Goal: Book appointment/travel/reservation

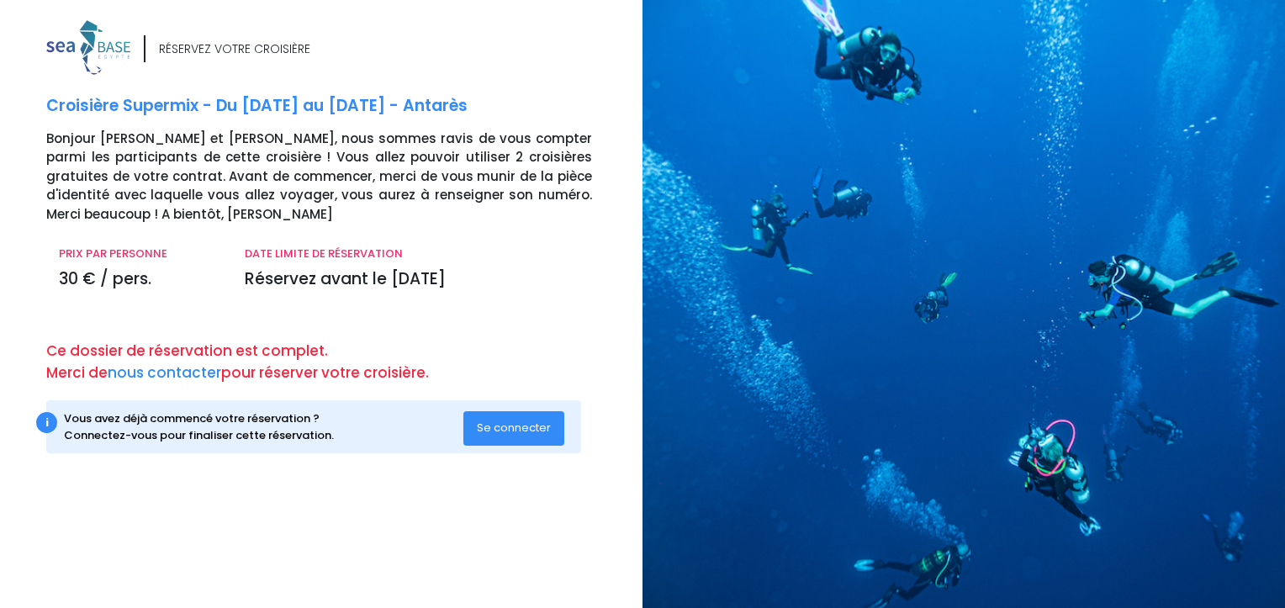
click at [511, 430] on span "Se connecter" at bounding box center [514, 428] width 74 height 16
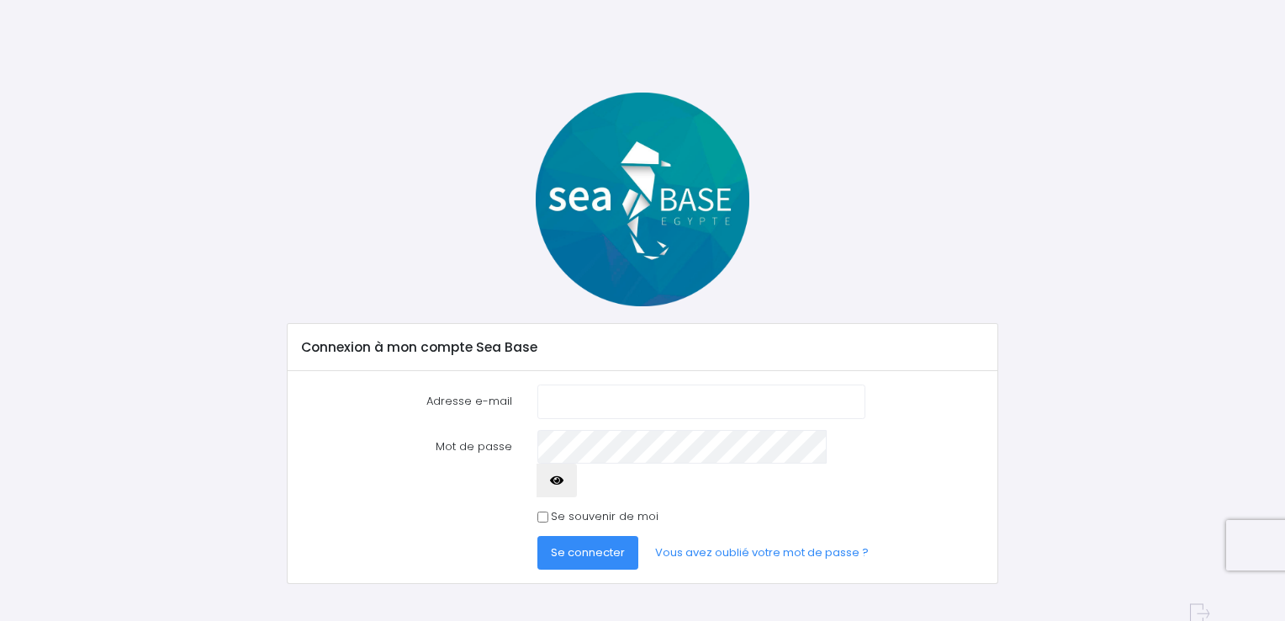
click at [567, 409] on input "Adresse e-mail" at bounding box center [702, 401] width 328 height 34
type input "valmordret@gmail.com"
click at [538, 536] on button "Se connecter" at bounding box center [588, 553] width 101 height 34
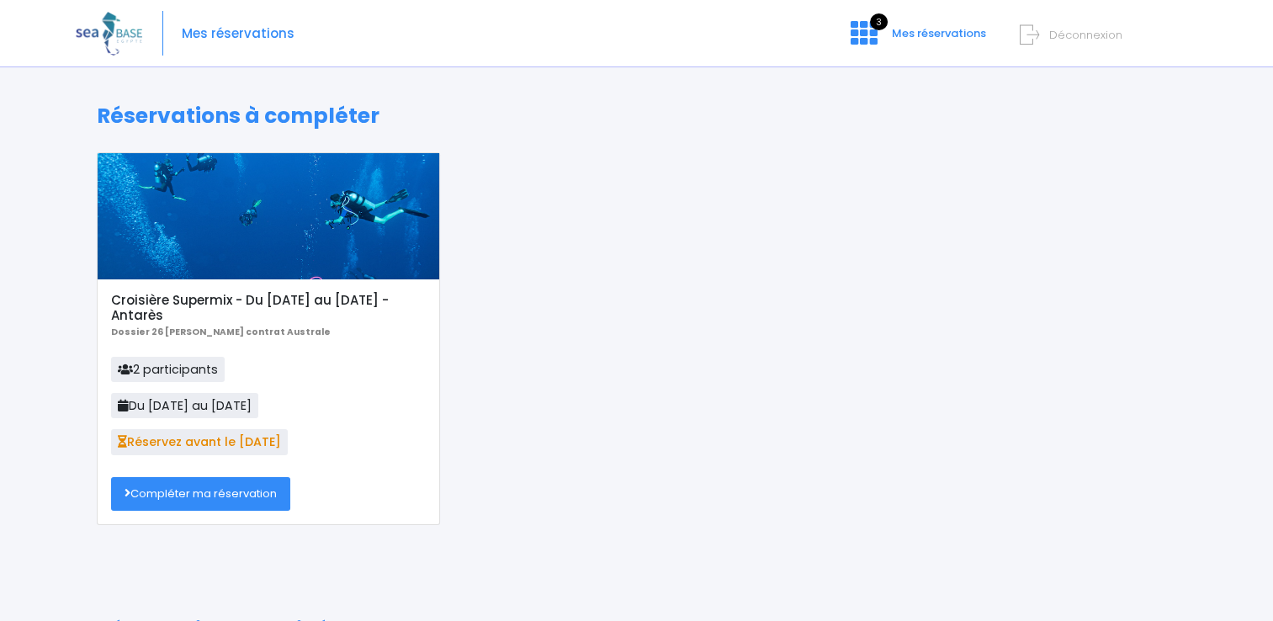
drag, startPoint x: 677, startPoint y: 437, endPoint x: 683, endPoint y: 401, distance: 35.8
click at [196, 495] on link "Compléter ma réservation" at bounding box center [200, 494] width 179 height 34
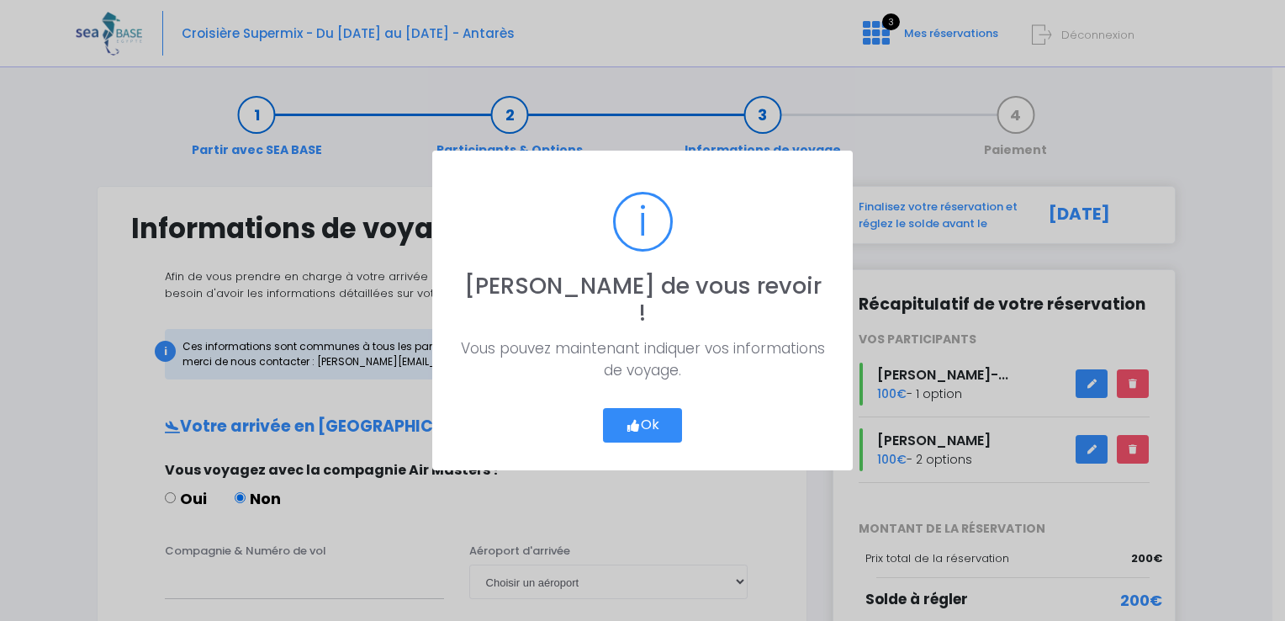
click at [646, 410] on button "Ok" at bounding box center [642, 425] width 79 height 35
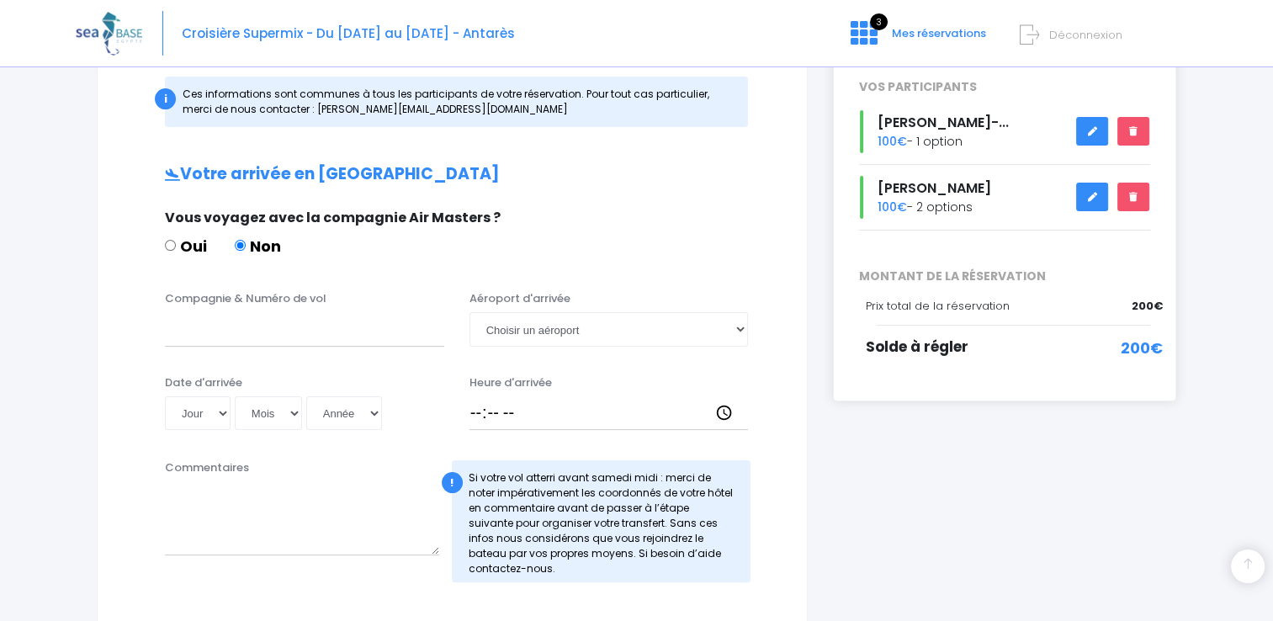
scroll to position [336, 0]
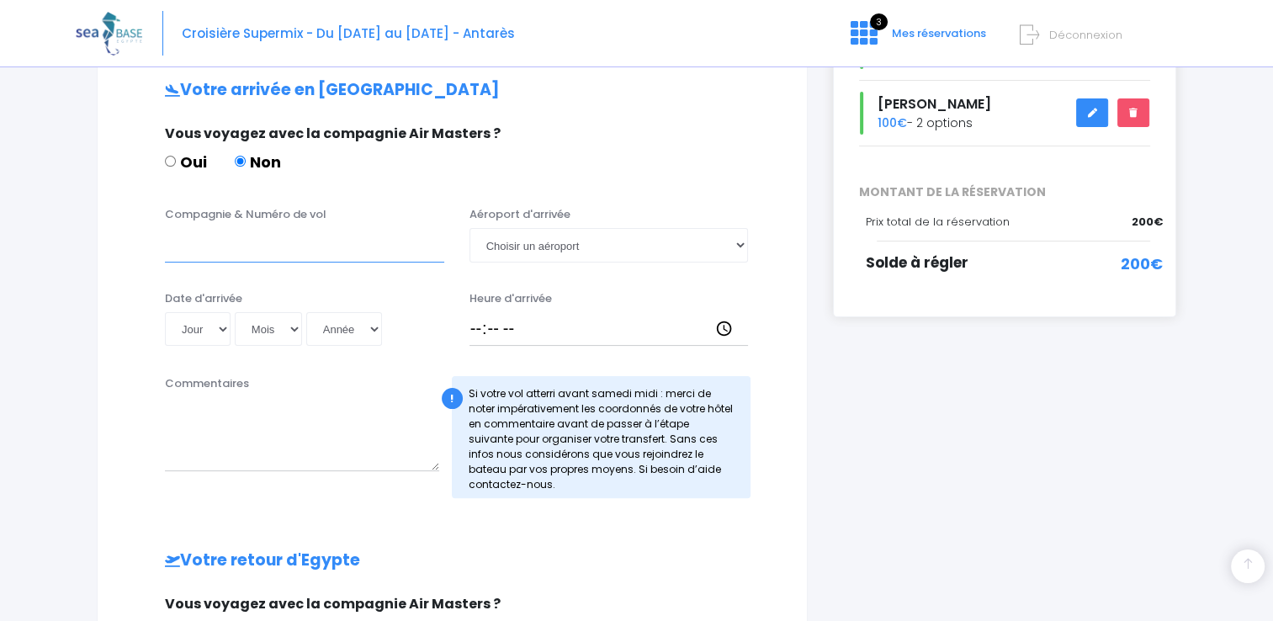
click at [215, 244] on input "Compagnie & Numéro de vol" at bounding box center [304, 245] width 279 height 34
type input "t"
click at [283, 247] on input "TRANSAVIA TO4340" at bounding box center [304, 245] width 279 height 34
type input "TRANSAVIA TO4340"
click at [744, 248] on select "Choisir un aéroport Hurghada Marsa Alam" at bounding box center [608, 245] width 279 height 34
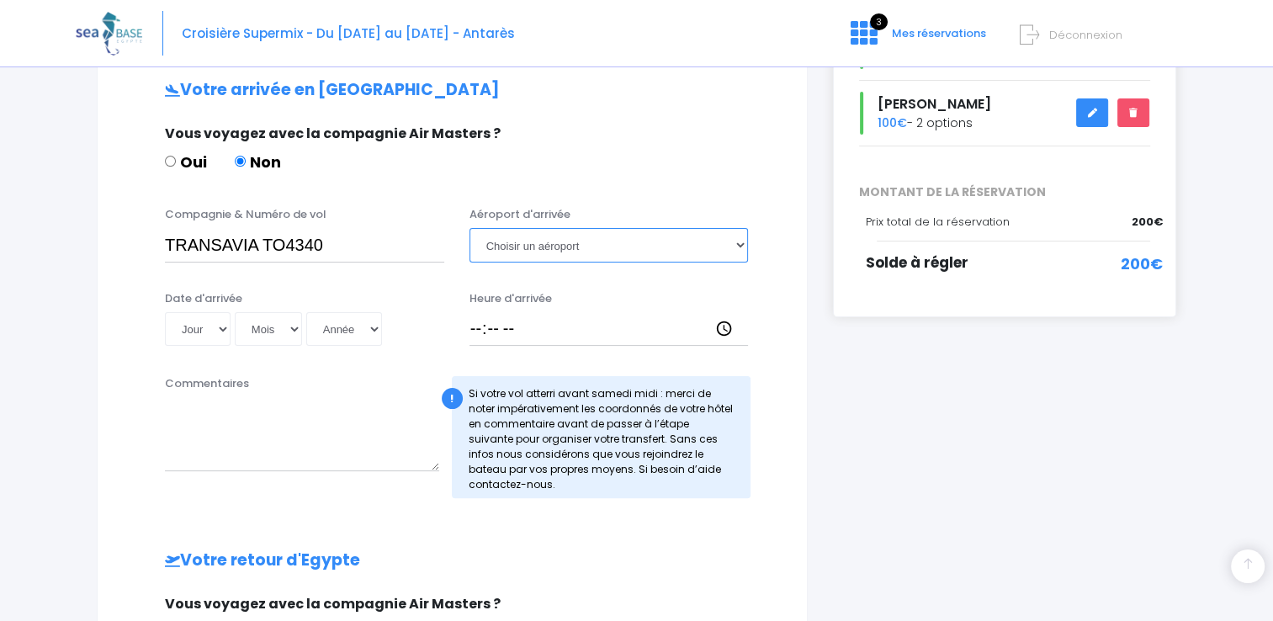
select select "Hurghada"
click at [469, 228] on select "Choisir un aéroport Hurghada Marsa Alam" at bounding box center [608, 245] width 279 height 34
click at [219, 324] on select "Jour 01 02 03 04 05 06 07 08 09 10 11 12 13 14 15 16 17 18 19 20 21 22 23 24 25…" at bounding box center [198, 329] width 66 height 34
select select "18"
click at [165, 312] on select "Jour 01 02 03 04 05 06 07 08 09 10 11 12 13 14 15 16 17 18 19 20 21 22 23 24 25…" at bounding box center [198, 329] width 66 height 34
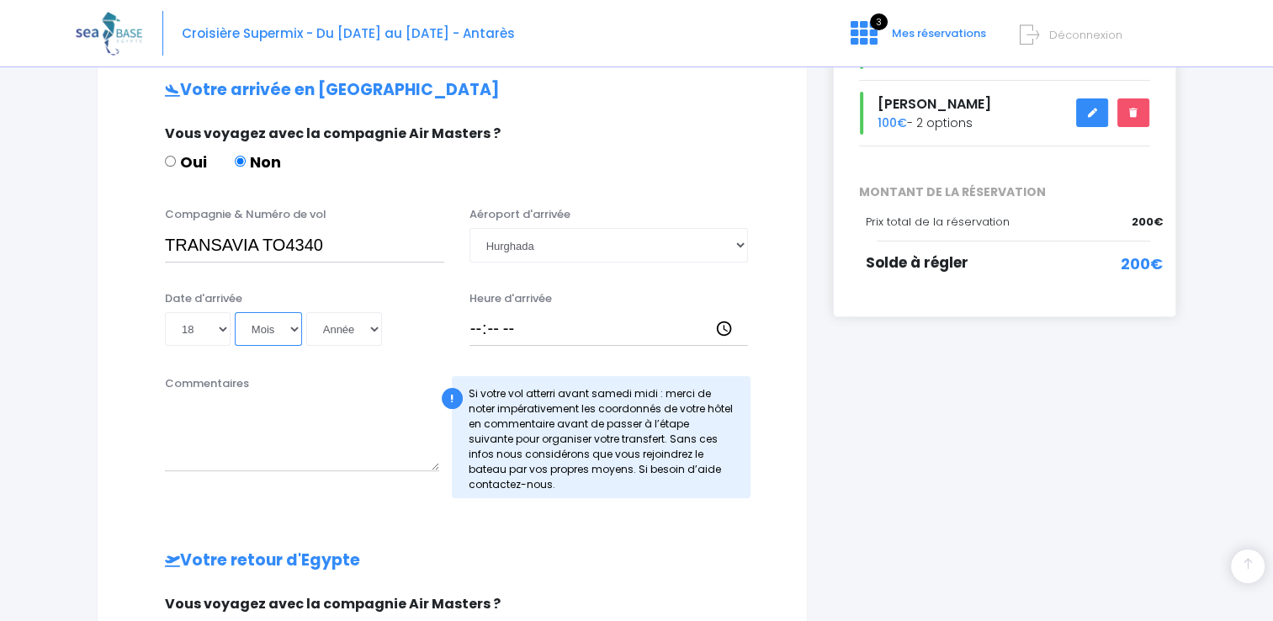
click at [280, 324] on select "Mois 01 02 03 04 05 06 07 08 09 10 11 12" at bounding box center [268, 329] width 67 height 34
select select "04"
click at [235, 312] on select "Mois 01 02 03 04 05 06 07 08 09 10 11 12" at bounding box center [268, 329] width 67 height 34
click at [360, 331] on select "Année 2045 2044 2043 2042 2041 2040 2039 2038 2037 2036 2035 2034 2033 2032 203…" at bounding box center [344, 329] width 76 height 34
select select "2026"
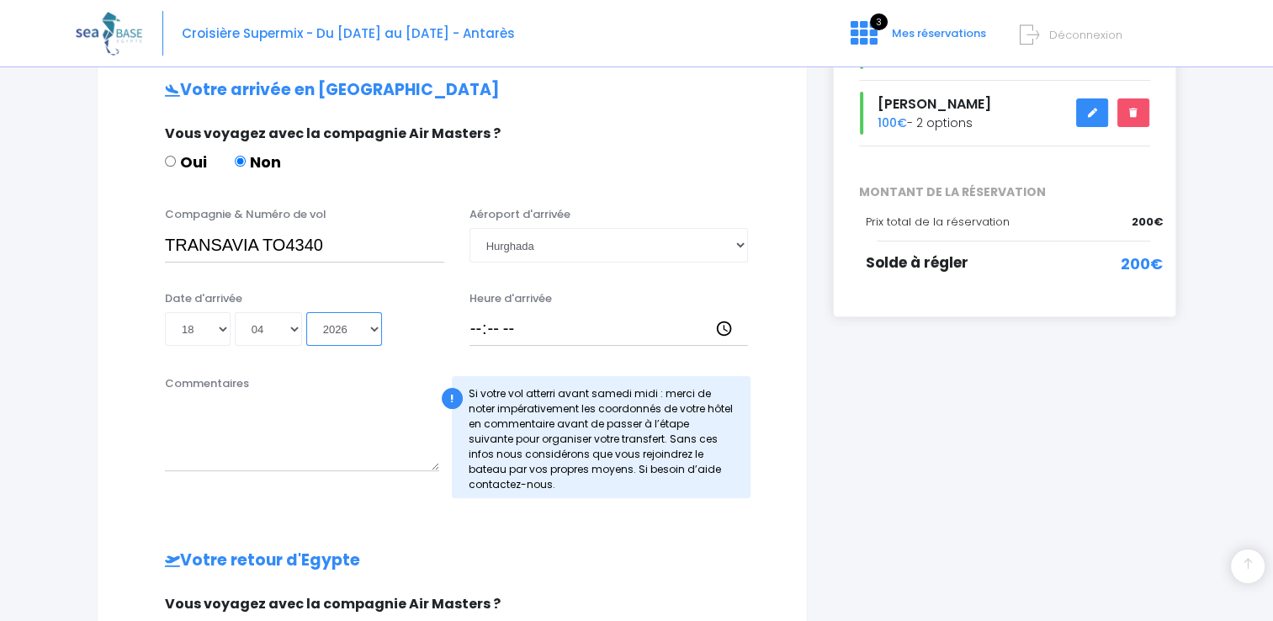
click at [306, 312] on select "Année 2045 2044 2043 2042 2041 2040 2039 2038 2037 2036 2035 2034 2033 2032 203…" at bounding box center [344, 329] width 76 height 34
type input "2026-04-18"
click at [485, 327] on input "Heure d'arrivée" at bounding box center [608, 329] width 279 height 34
type input "15:15"
click at [338, 444] on textarea "Commentaires" at bounding box center [302, 434] width 274 height 74
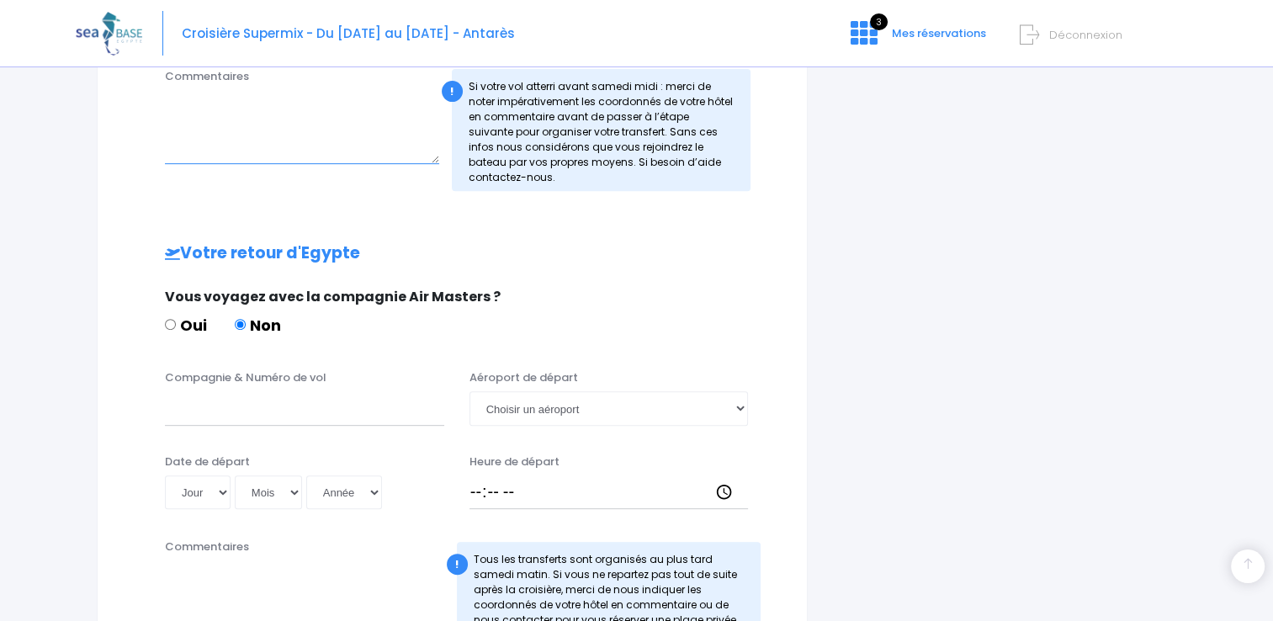
scroll to position [673, 0]
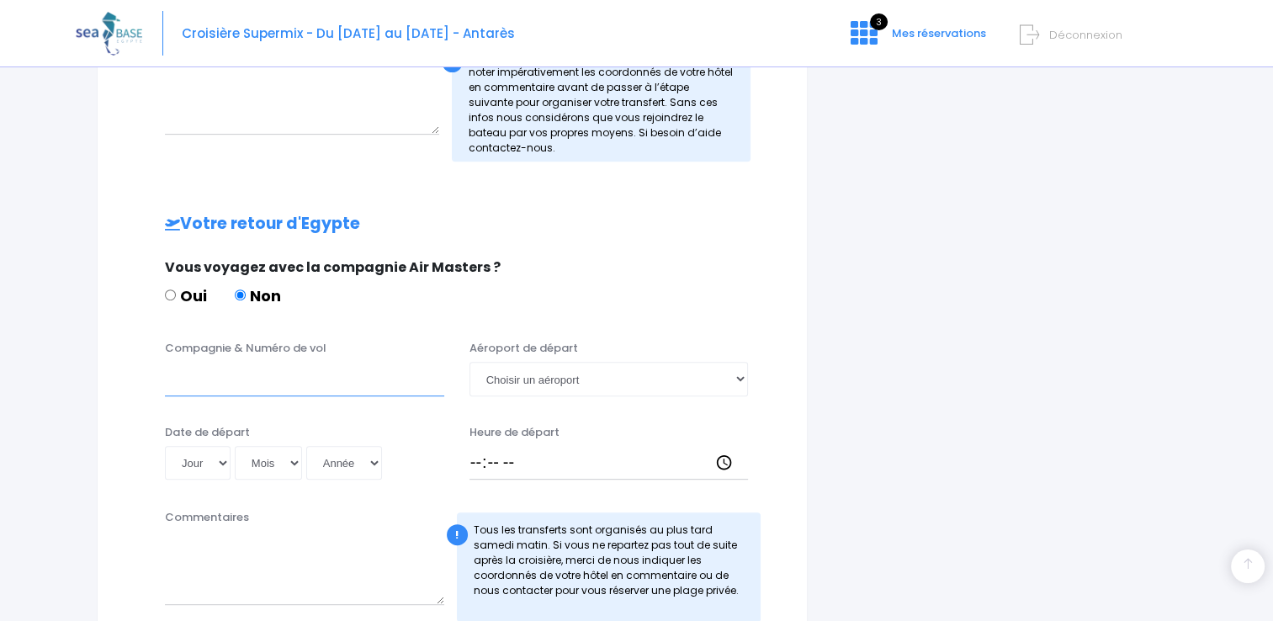
click at [236, 379] on input "Compagnie & Numéro de vol" at bounding box center [304, 379] width 279 height 34
type input "TRANSAVIA TO4341"
click at [545, 378] on select "Choisir un aéroport Hurghada Marsa Alam" at bounding box center [608, 379] width 279 height 34
select select "Hurghada"
click at [469, 362] on select "Choisir un aéroport Hurghada Marsa Alam" at bounding box center [608, 379] width 279 height 34
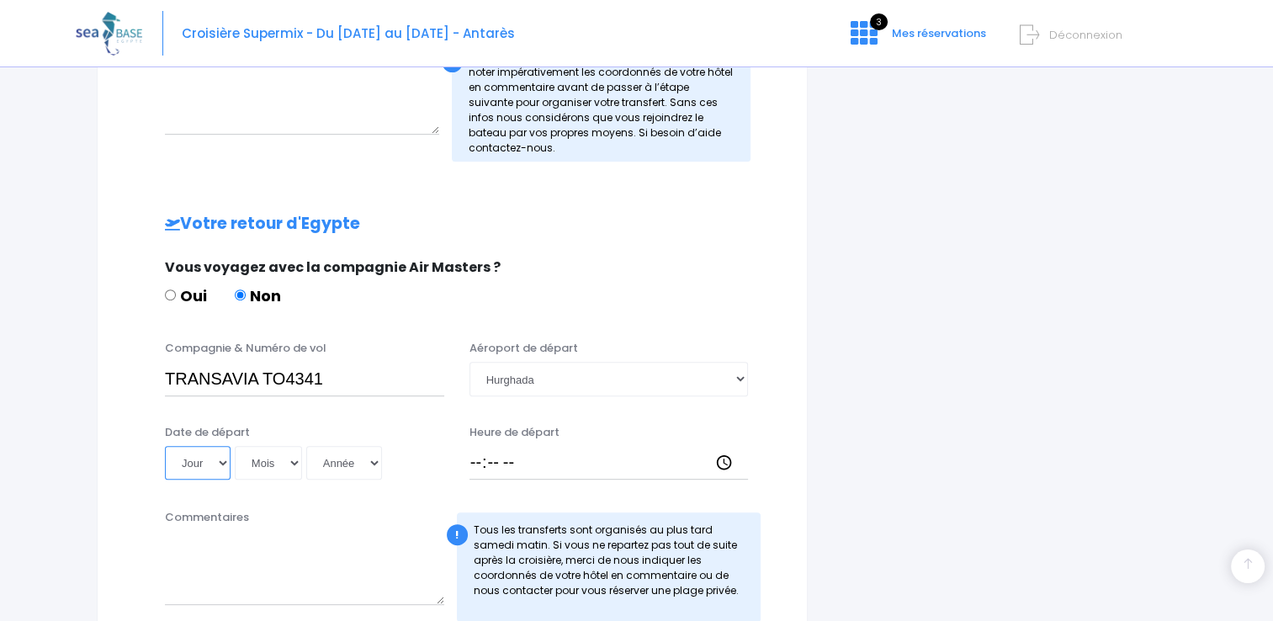
click at [204, 459] on select "Jour 01 02 03 04 05 06 07 08 09 10 11 12 13 14 15 16 17 18 19 20 21 22 23 24 25…" at bounding box center [198, 463] width 66 height 34
select select "25"
click at [165, 446] on select "Jour 01 02 03 04 05 06 07 08 09 10 11 12 13 14 15 16 17 18 19 20 21 22 23 24 25…" at bounding box center [198, 463] width 66 height 34
click at [259, 466] on select "Mois 01 02 03 04 05 06 07 08 09 10 11 12" at bounding box center [268, 463] width 67 height 34
select select "04"
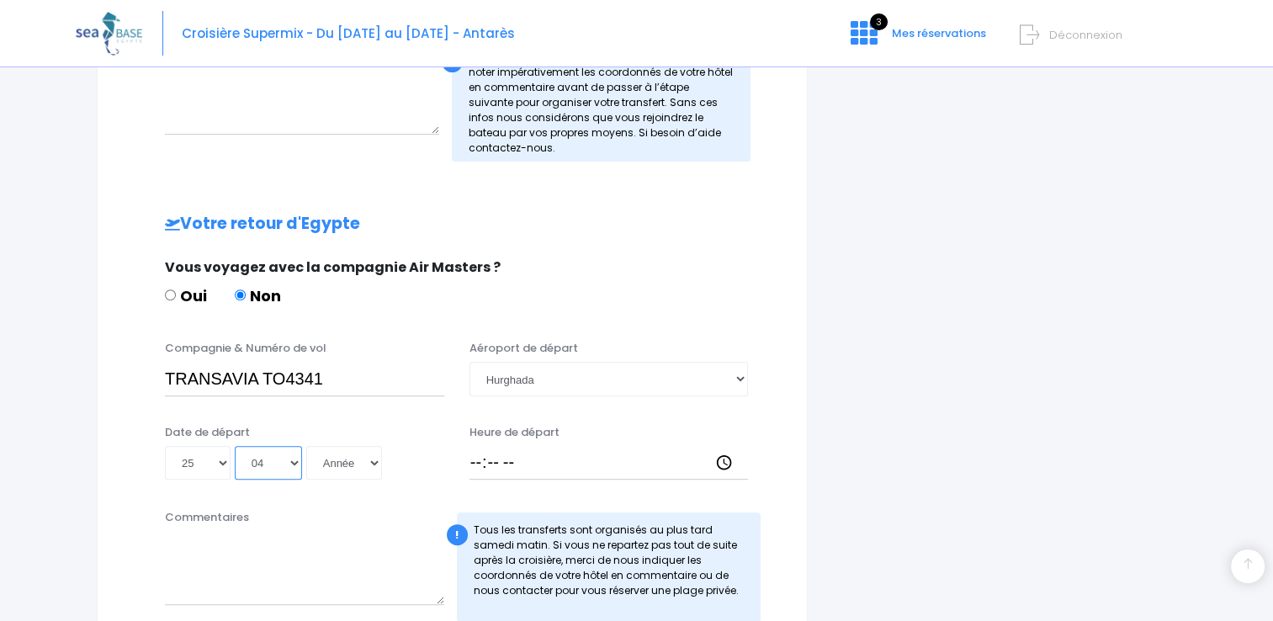
click at [235, 446] on select "Mois 01 02 03 04 05 06 07 08 09 10 11 12" at bounding box center [268, 463] width 67 height 34
click at [367, 456] on select "Année 2045 2044 2043 2042 2041 2040 2039 2038 2037 2036 2035 2034 2033 2032 203…" at bounding box center [344, 463] width 76 height 34
select select "2026"
click at [306, 446] on select "Année 2045 2044 2043 2042 2041 2040 2039 2038 2037 2036 2035 2034 2033 2032 203…" at bounding box center [344, 463] width 76 height 34
type input "2026-04-25"
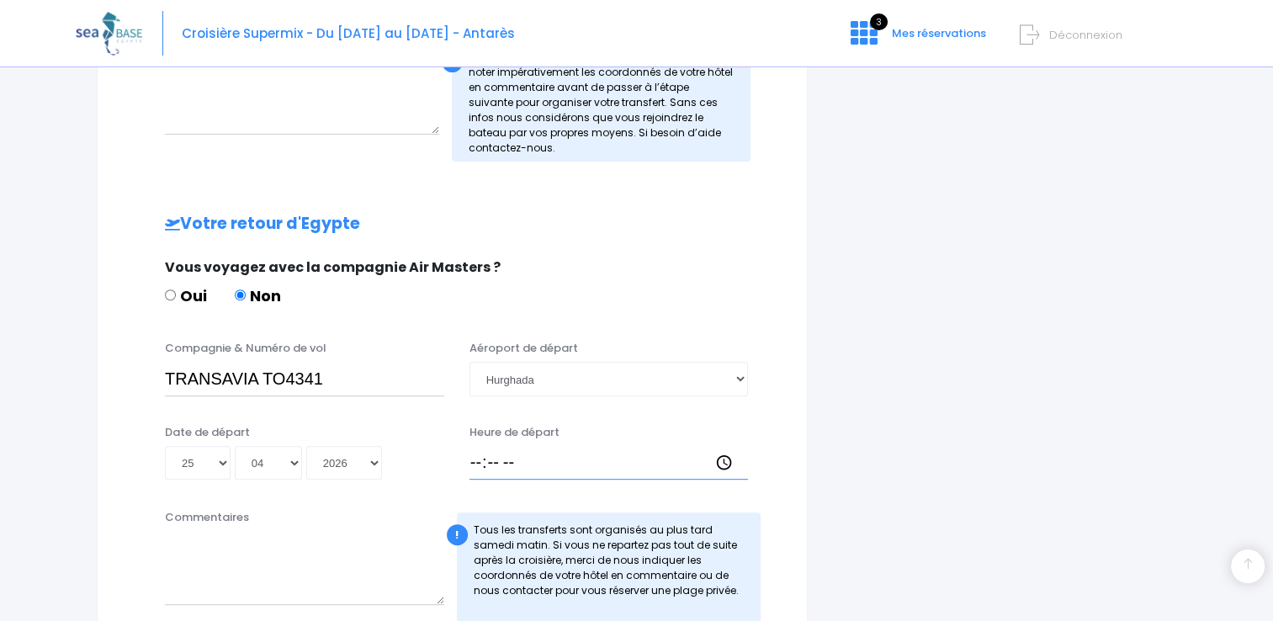
click at [478, 464] on input "Heure de départ" at bounding box center [608, 463] width 279 height 34
type input "17:15"
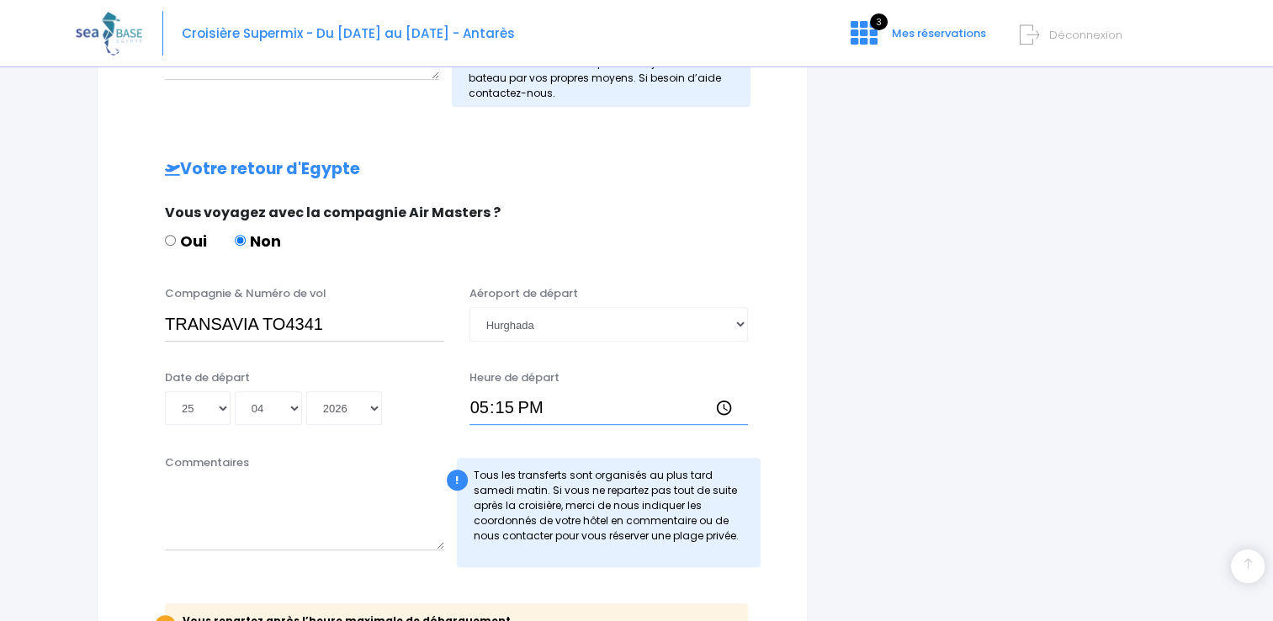
scroll to position [841, 0]
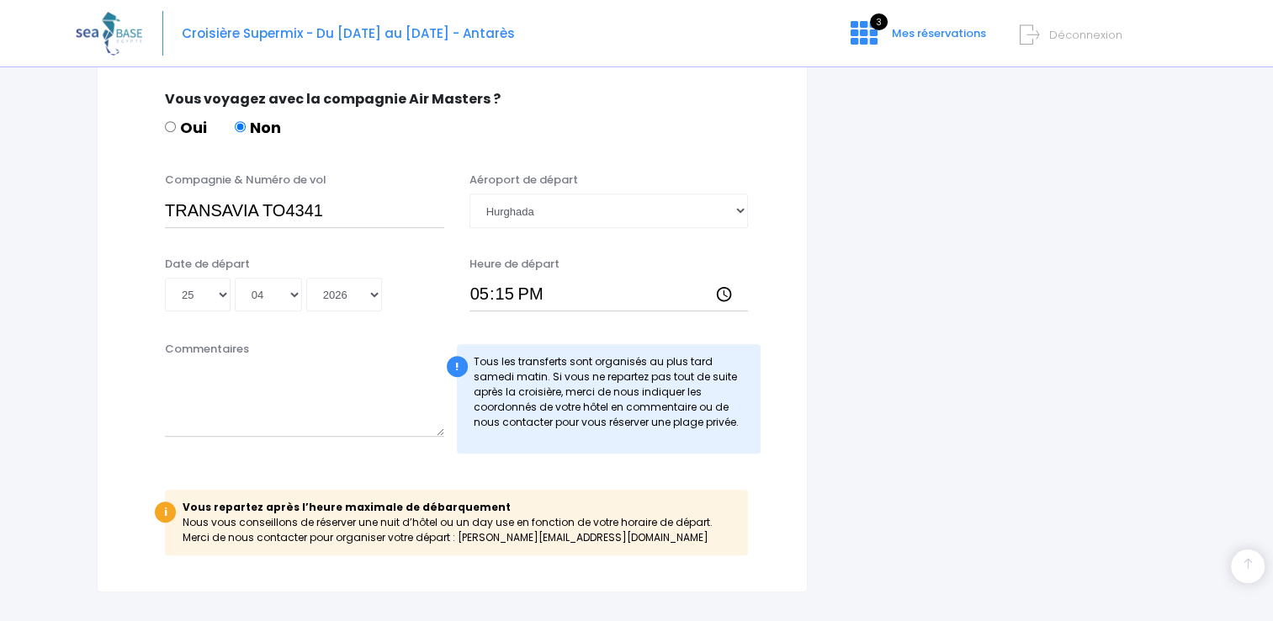
click at [663, 438] on div "! Tous les transferts sont organisés au plus tard samedi matin. Si vous ne repa…" at bounding box center [609, 398] width 305 height 109
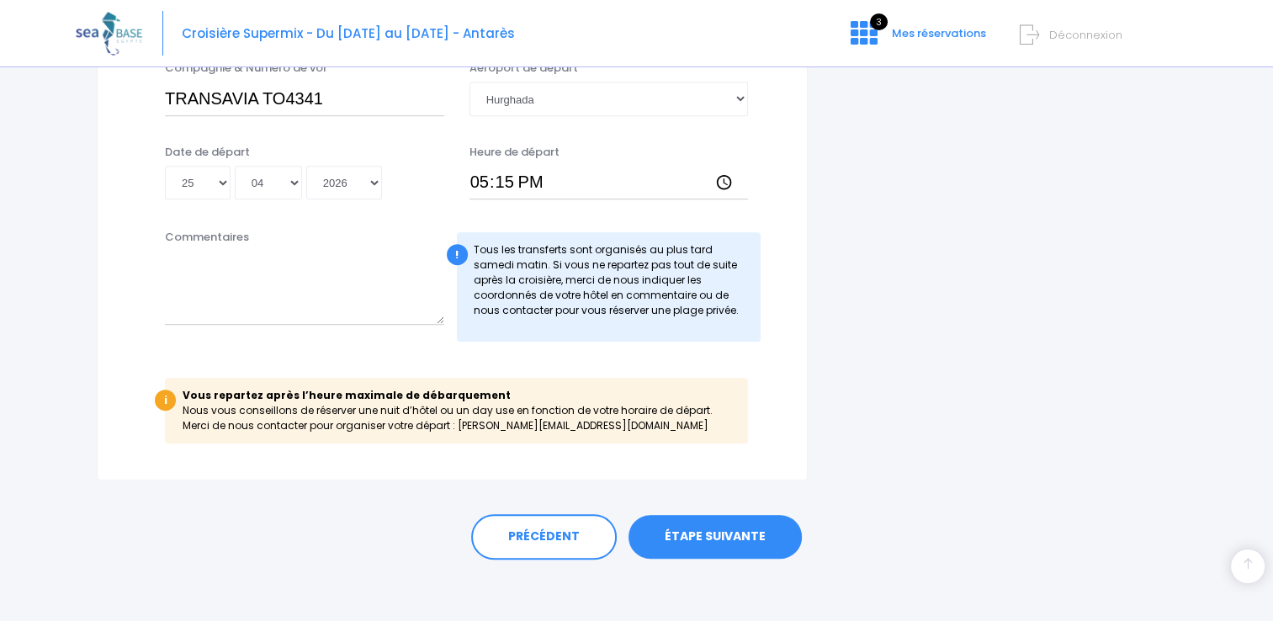
scroll to position [956, 0]
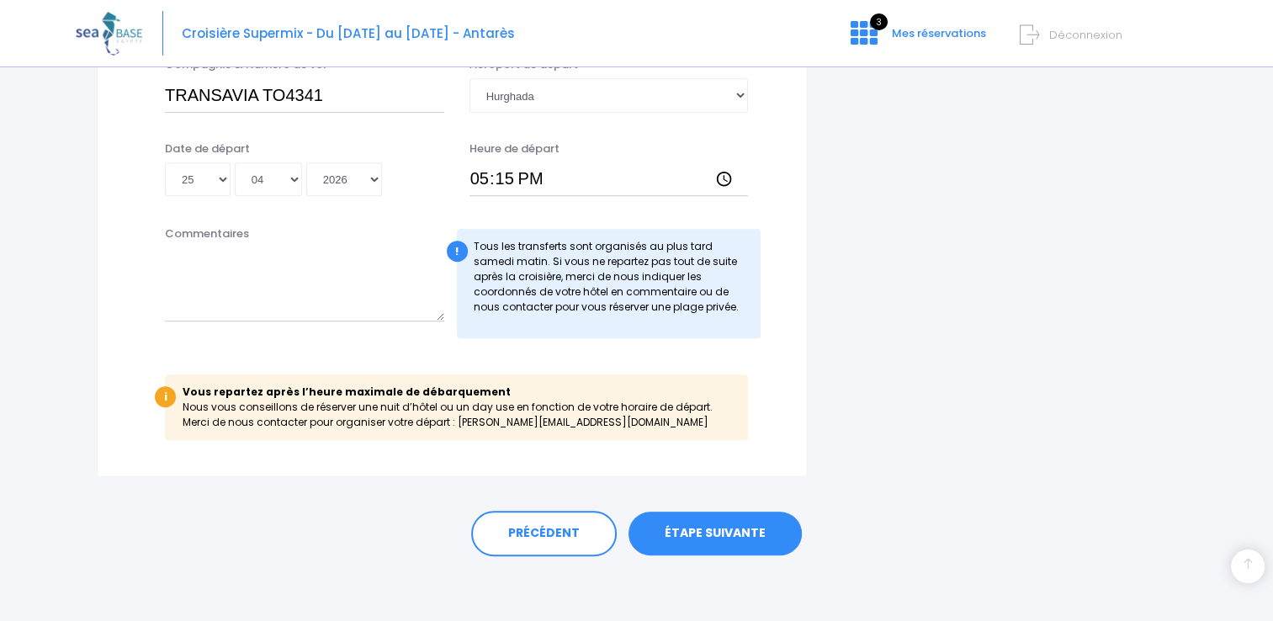
click at [693, 542] on link "ÉTAPE SUIVANTE" at bounding box center [714, 533] width 173 height 44
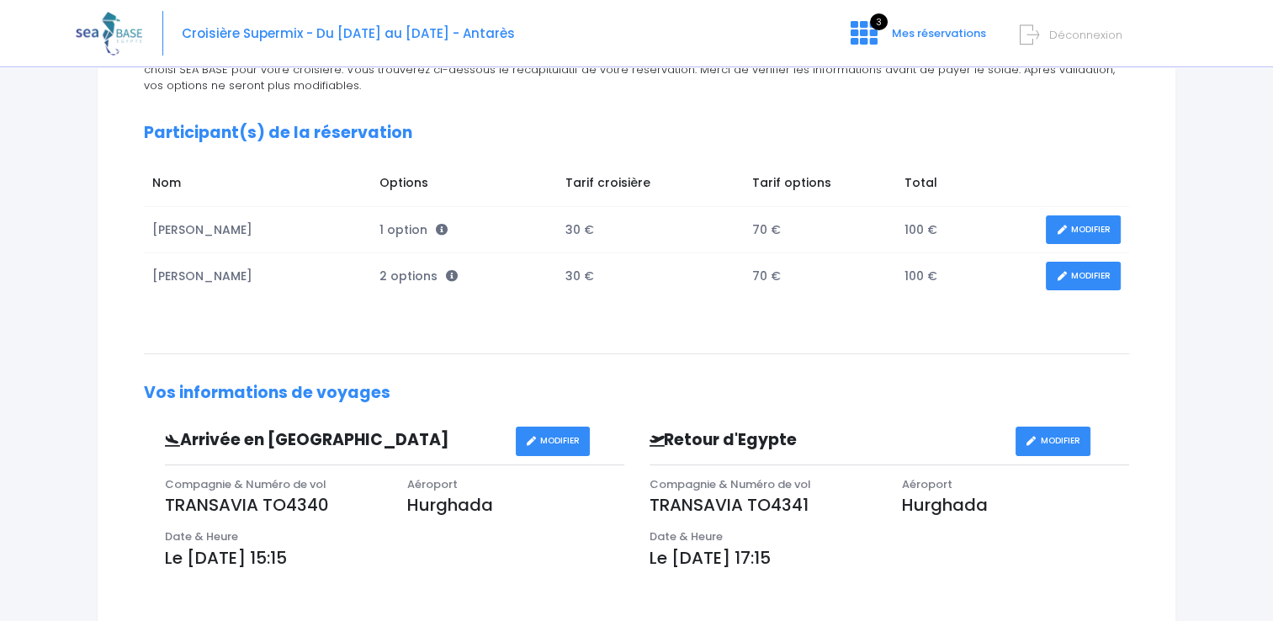
scroll to position [252, 0]
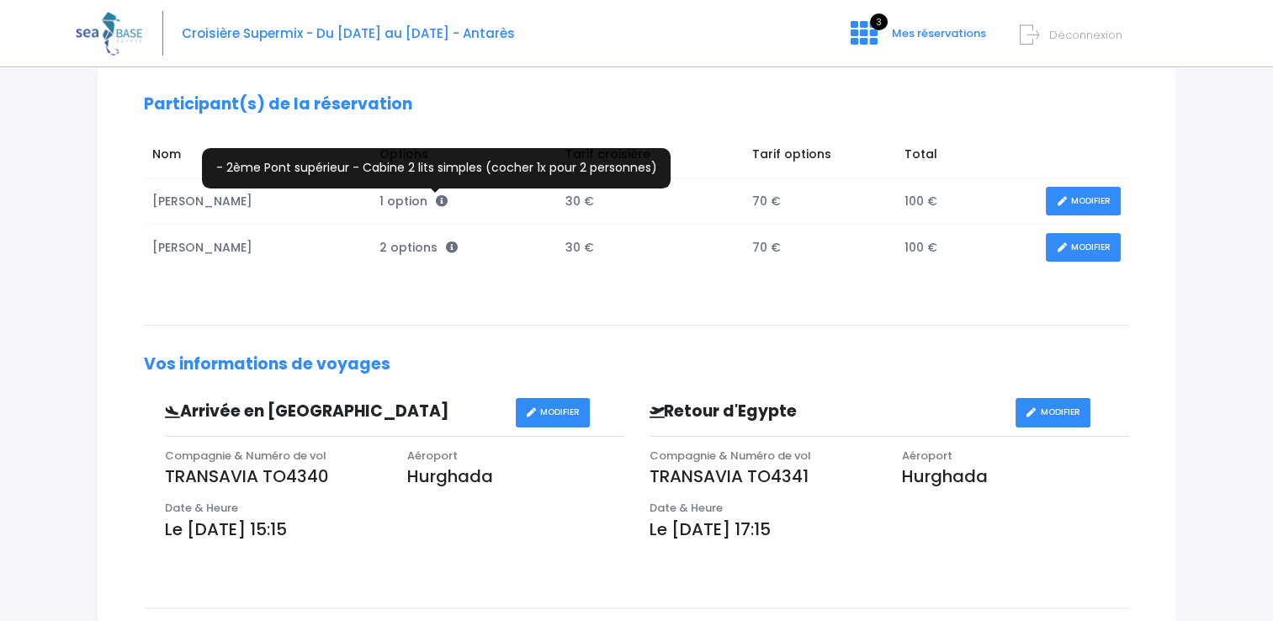
click at [436, 201] on icon at bounding box center [442, 201] width 12 height 12
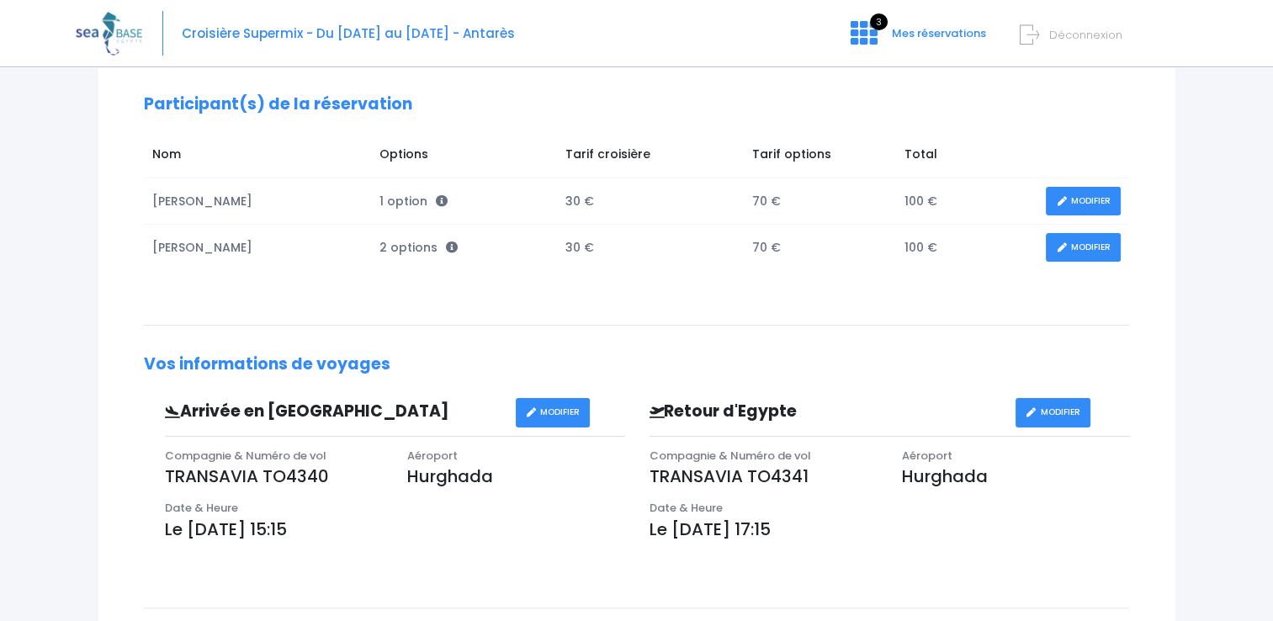
click at [1095, 201] on link "MODIFIER" at bounding box center [1083, 201] width 75 height 29
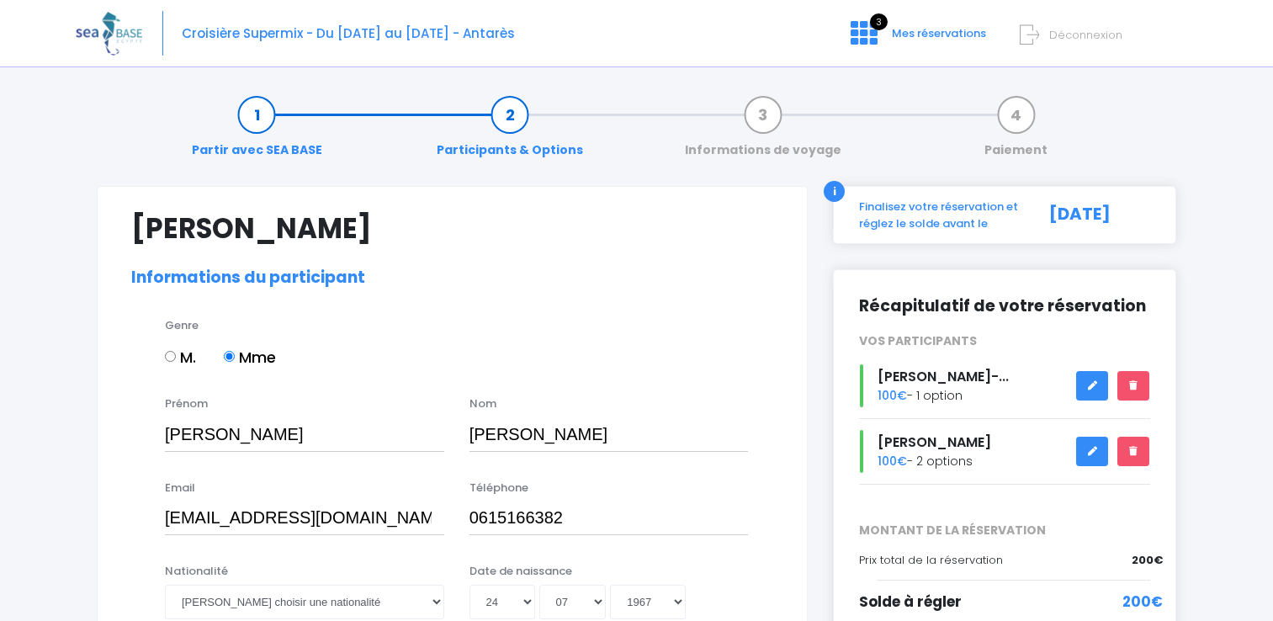
select select "N2"
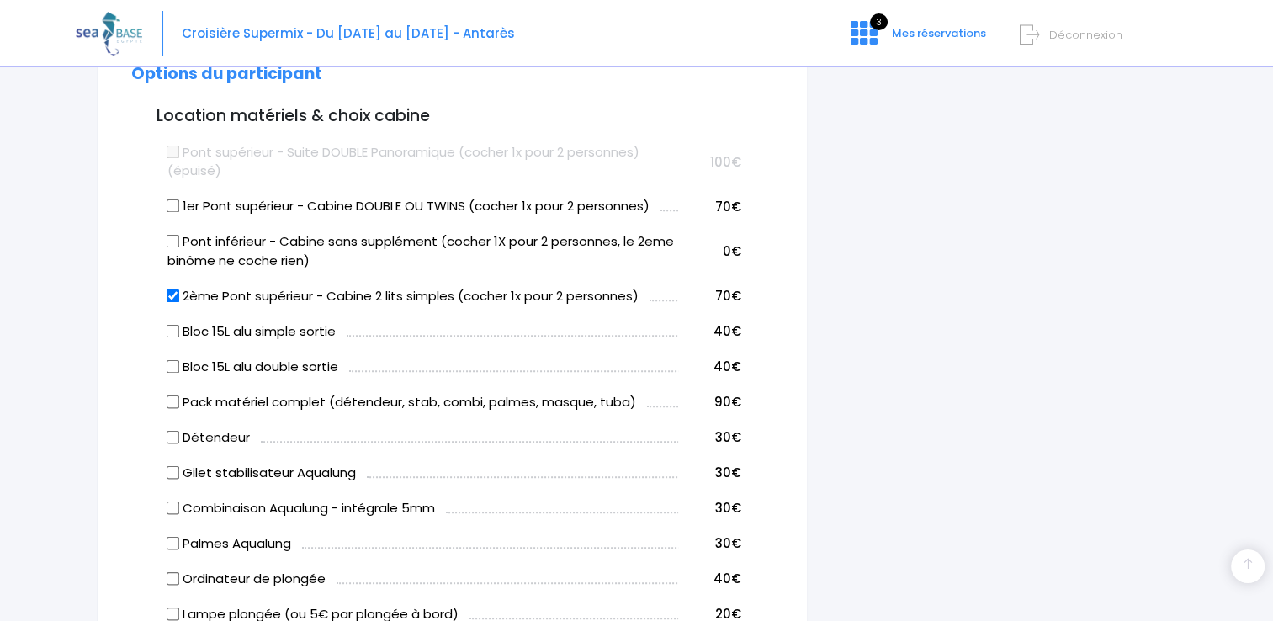
scroll to position [925, 0]
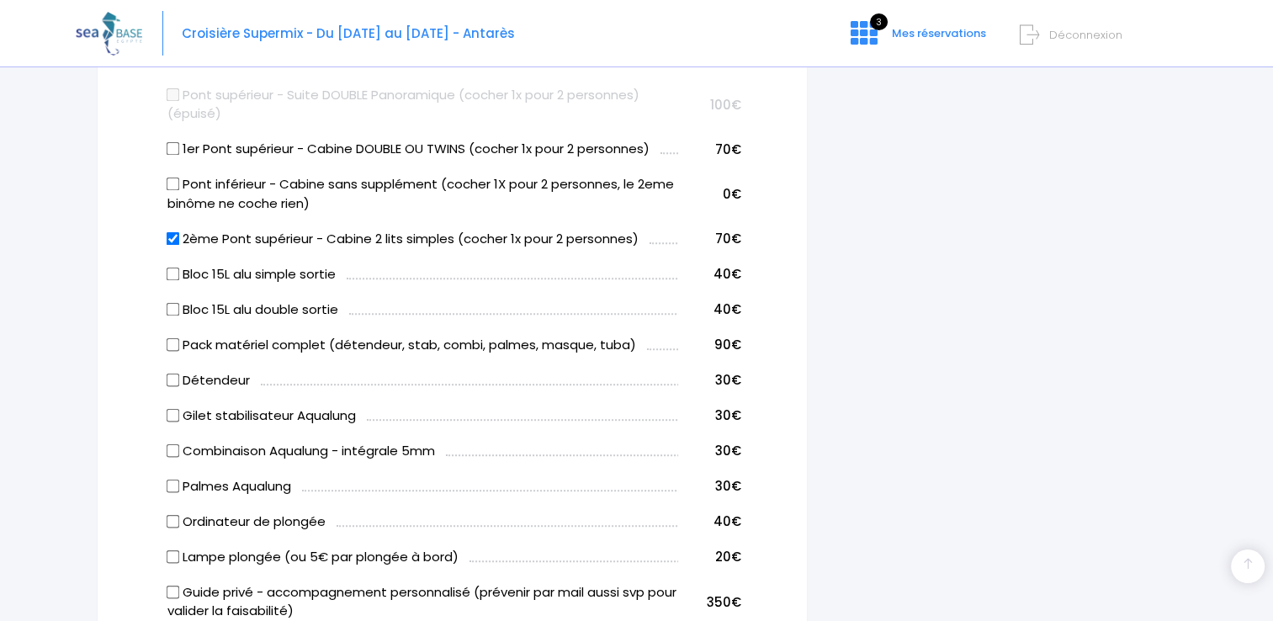
click at [175, 378] on input "Détendeur" at bounding box center [173, 379] width 13 height 13
checkbox input "true"
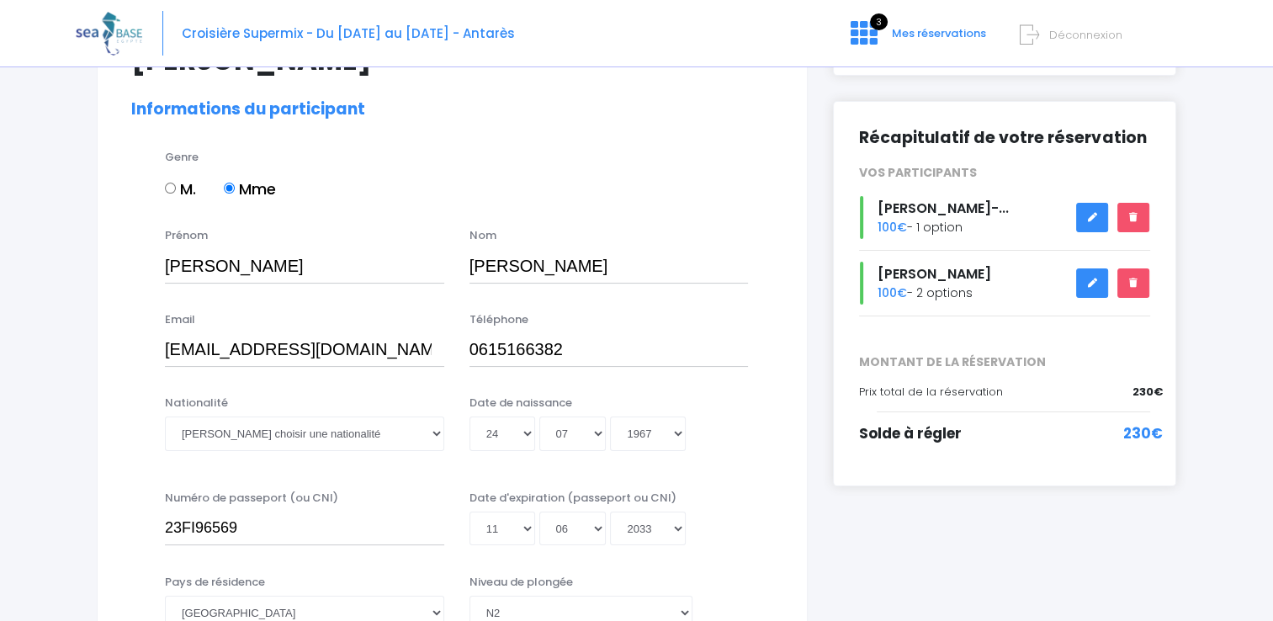
scroll to position [84, 0]
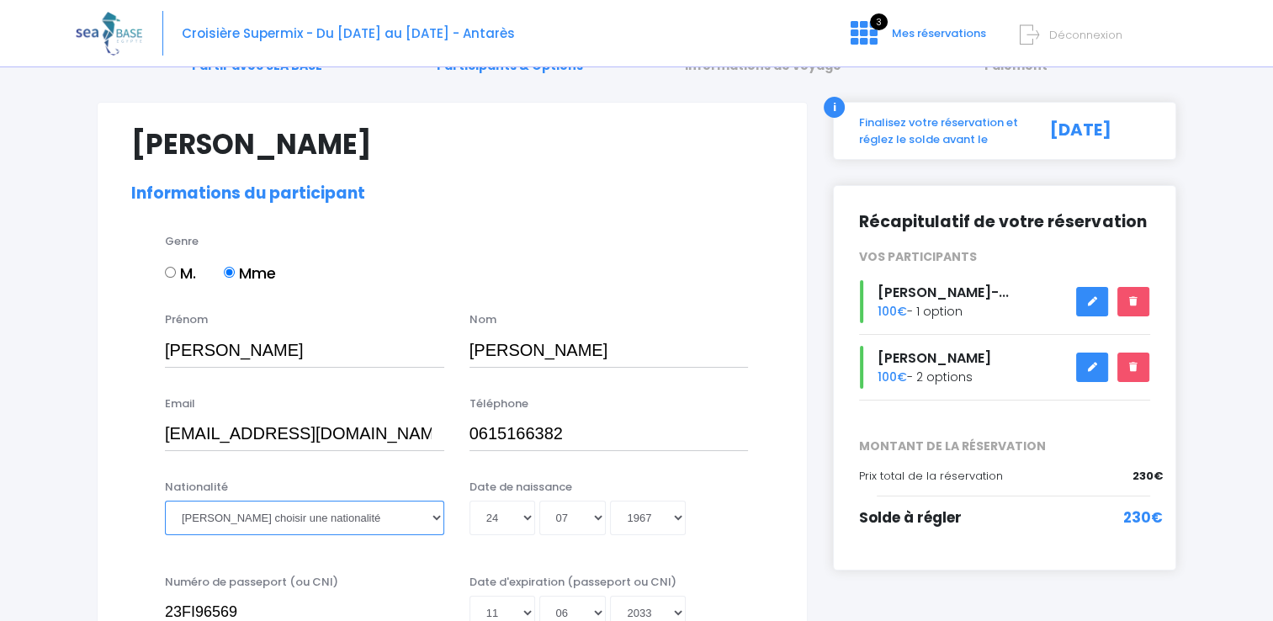
click at [320, 516] on select "Veuillez choisir une nationalité Afghane Albanaise Algerienne Allemande America…" at bounding box center [304, 518] width 279 height 34
select select "Française"
click at [165, 501] on select "Veuillez choisir une nationalité Afghane Albanaise Algerienne Allemande America…" at bounding box center [304, 518] width 279 height 34
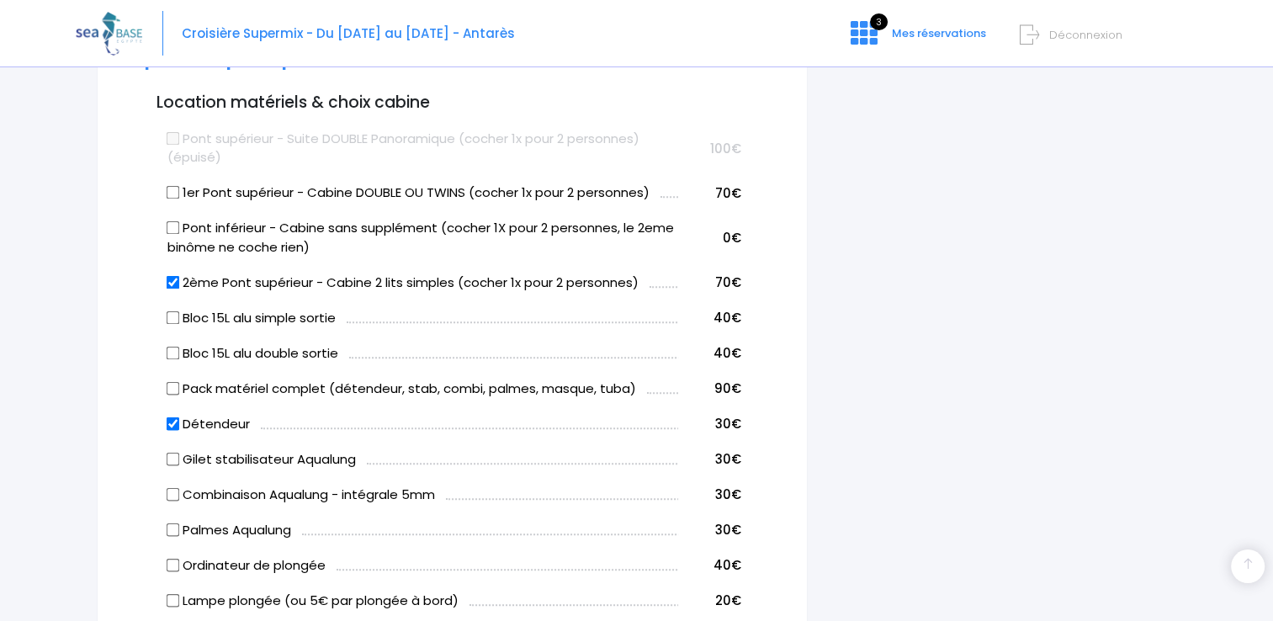
scroll to position [911, 0]
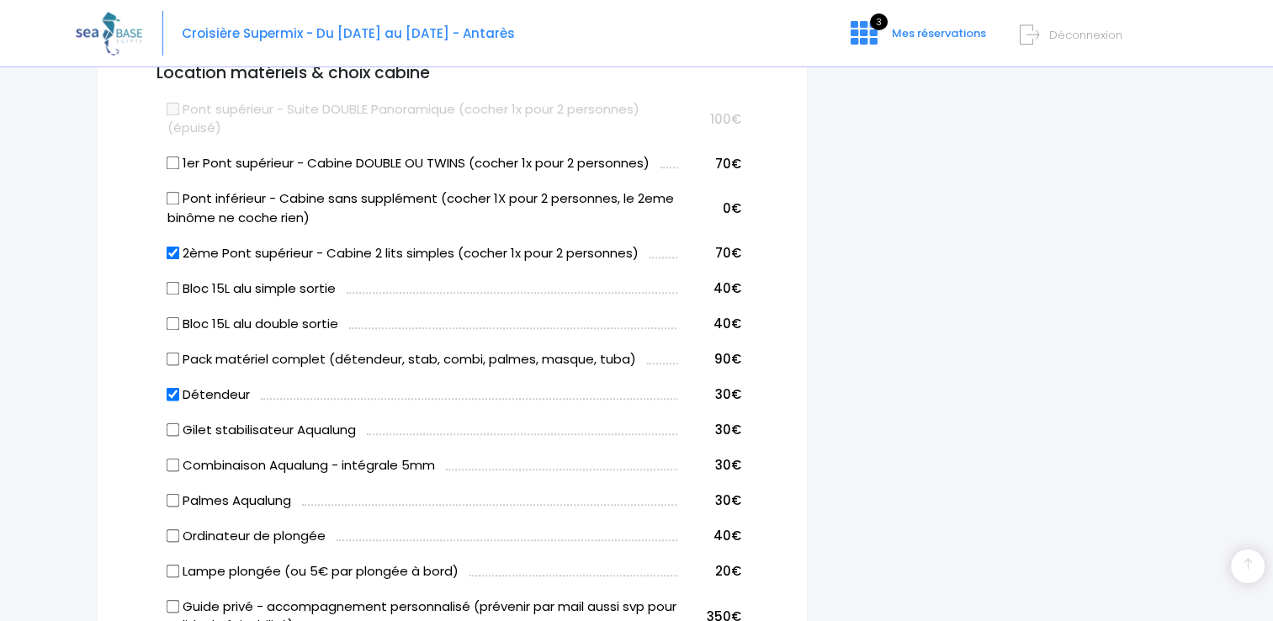
drag, startPoint x: 273, startPoint y: 415, endPoint x: 875, endPoint y: 399, distance: 601.7
click at [875, 399] on div "i Finalisez votre réservation et réglez le solde avant le 17/02/2026 Récapitula…" at bounding box center [1004, 423] width 368 height 2296
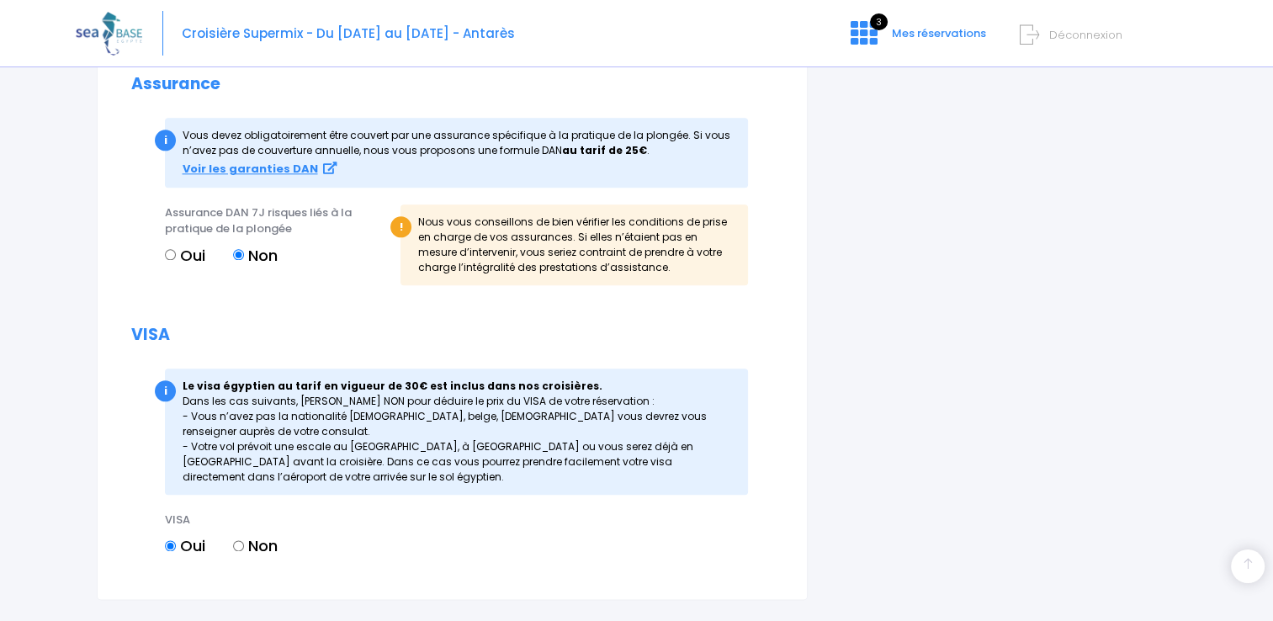
scroll to position [2005, 0]
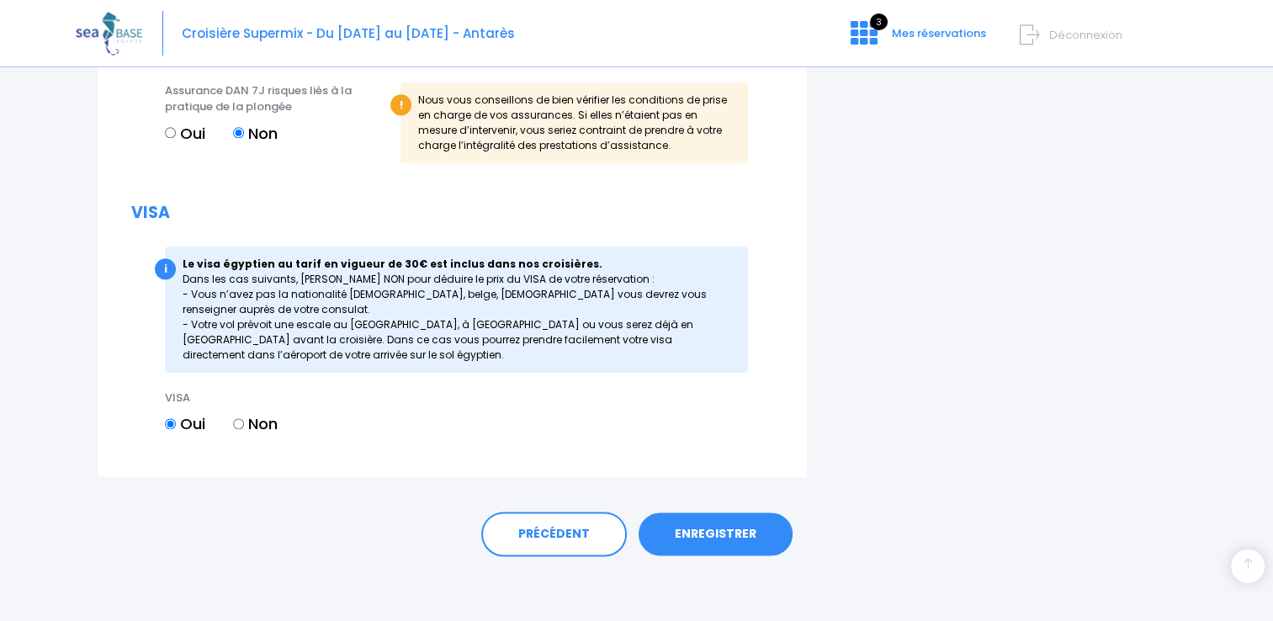
click at [707, 540] on link "ENREGISTRER" at bounding box center [715, 534] width 154 height 44
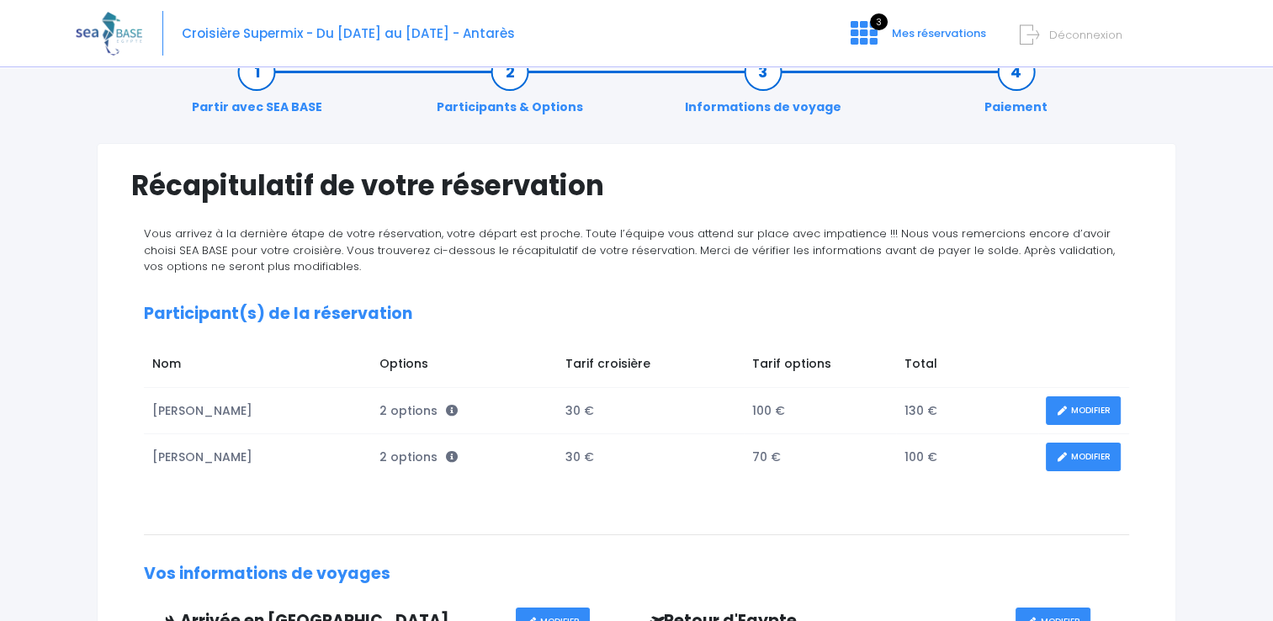
scroll to position [84, 0]
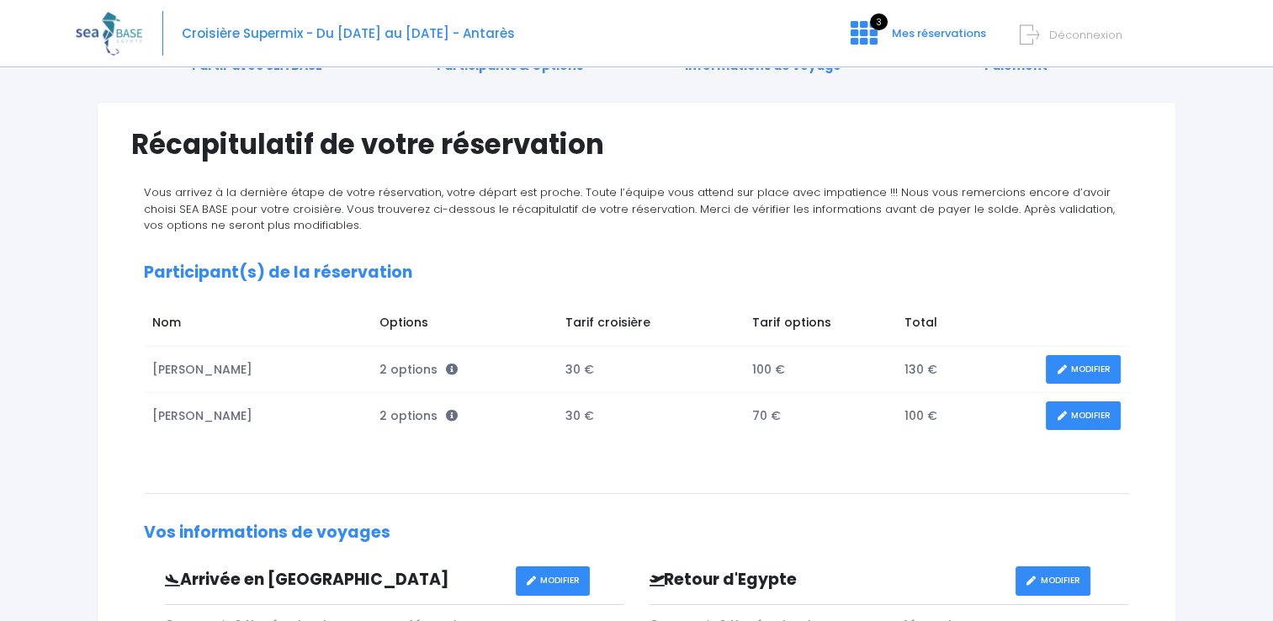
click at [1066, 414] on link "MODIFIER" at bounding box center [1083, 415] width 75 height 29
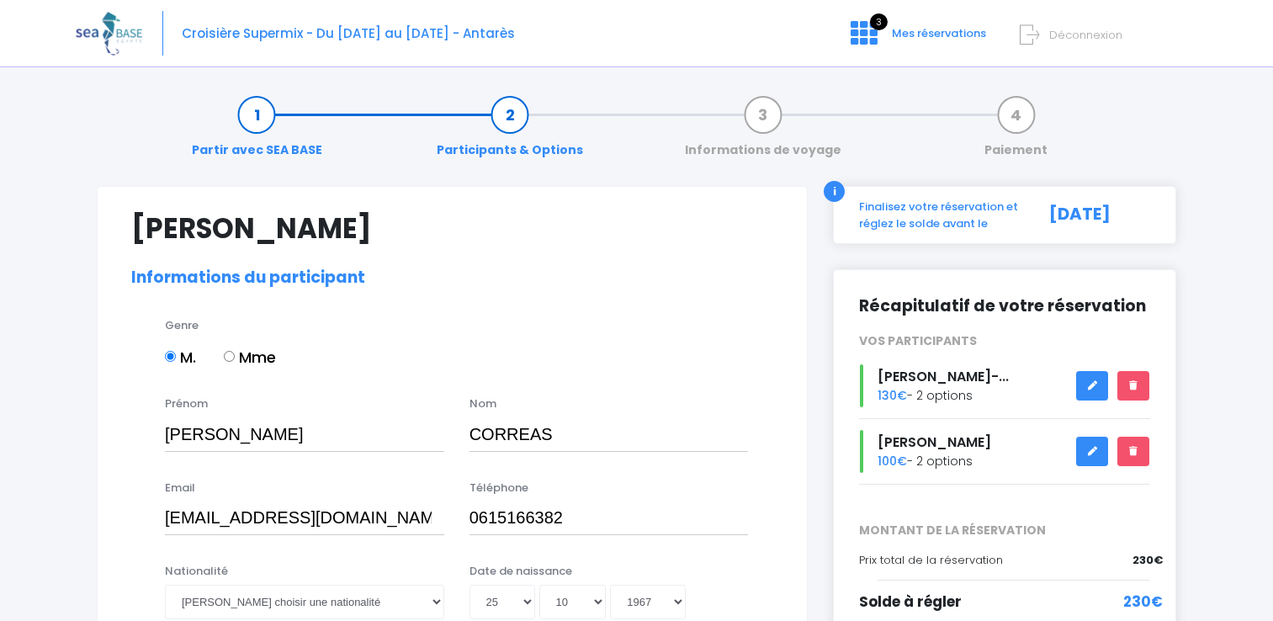
select select "N3"
select select "M"
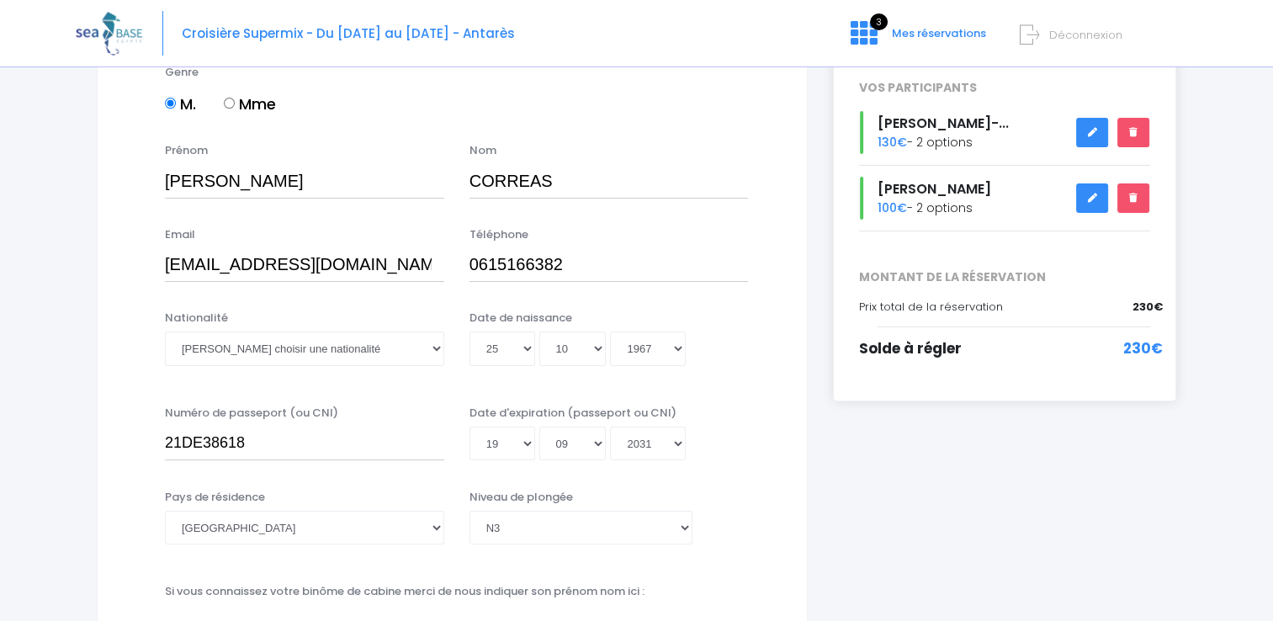
scroll to position [252, 0]
click at [400, 356] on select "Veuillez choisir une nationalité [DEMOGRAPHIC_DATA] Algerienne Allemande [GEOGR…" at bounding box center [304, 349] width 279 height 34
select select "Française"
click at [165, 332] on select "Veuillez choisir une nationalité [DEMOGRAPHIC_DATA] Algerienne Allemande [GEOGR…" at bounding box center [304, 349] width 279 height 34
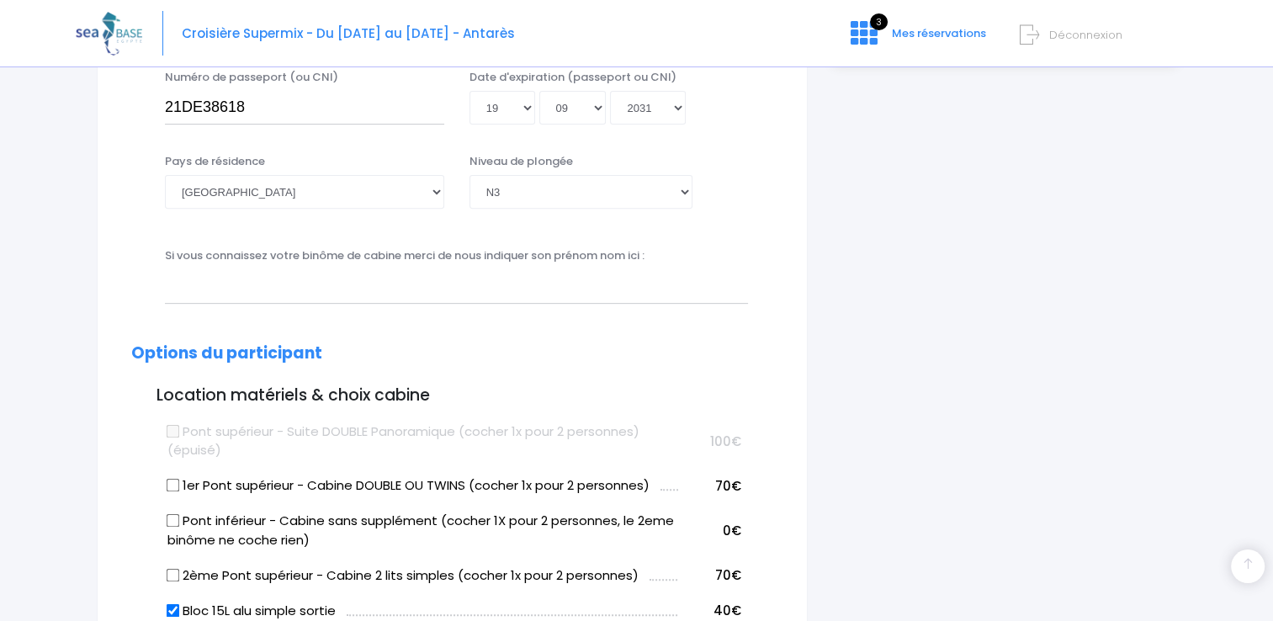
scroll to position [673, 0]
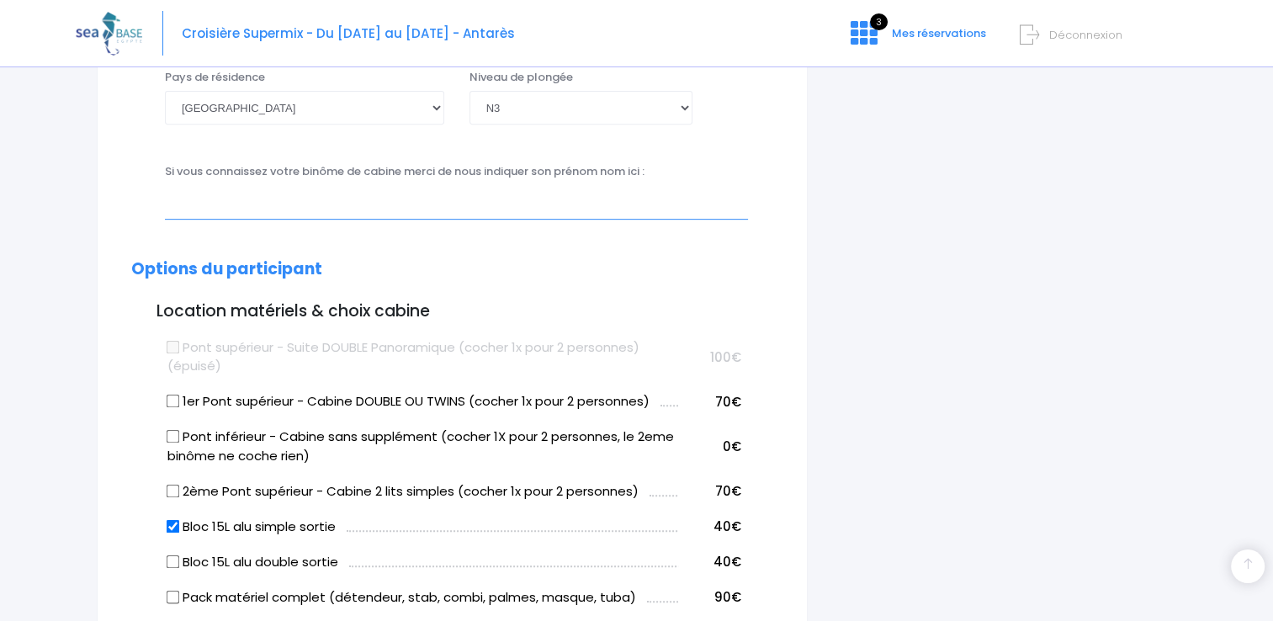
click at [356, 215] on input "text" at bounding box center [456, 202] width 583 height 34
type input "M"
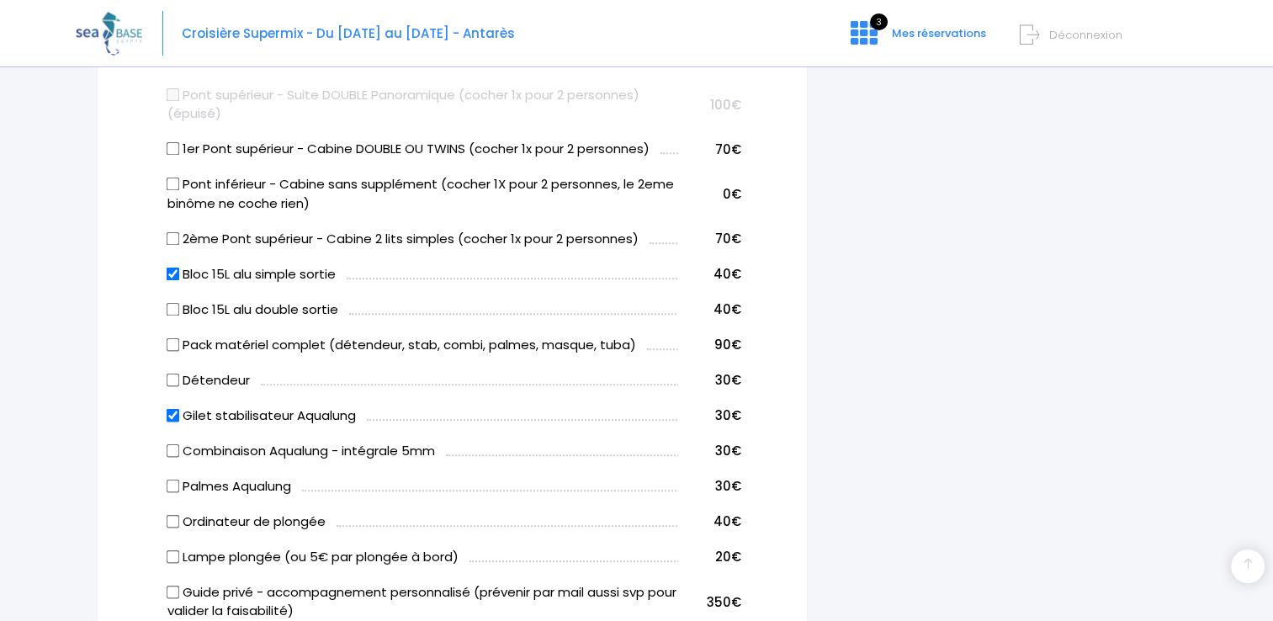
scroll to position [925, 0]
type input "[PERSON_NAME]"
click at [171, 416] on input "Gilet stabilisateur Aqualung" at bounding box center [173, 414] width 13 height 13
checkbox input "false"
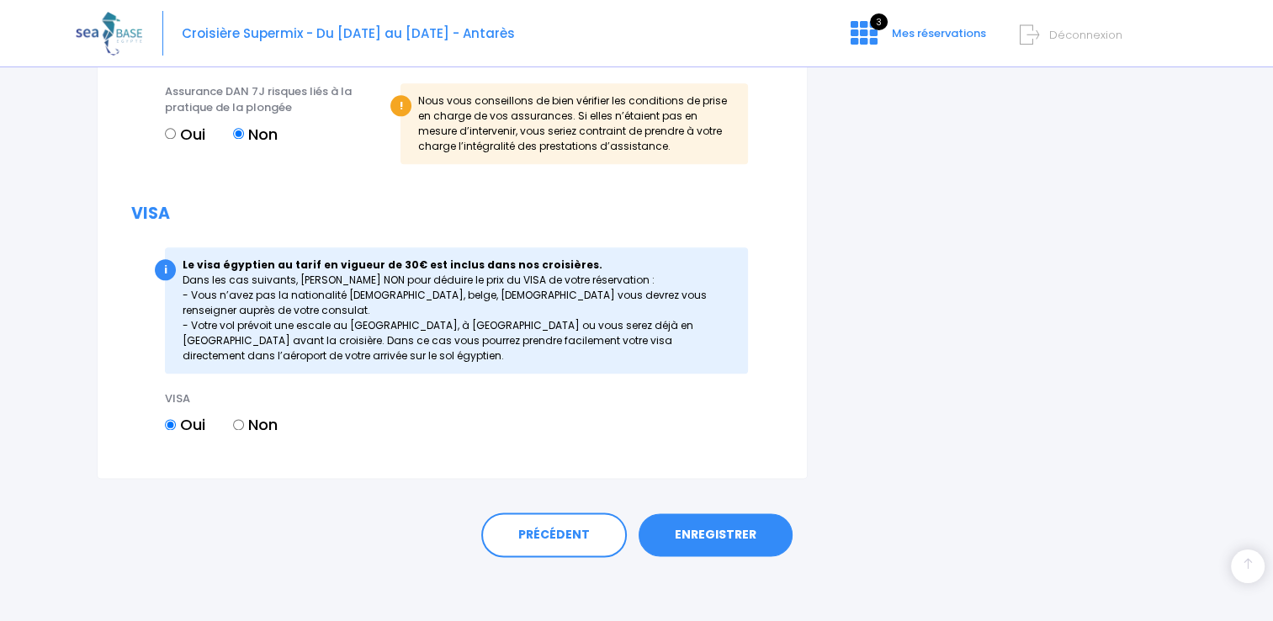
scroll to position [2005, 0]
click at [689, 537] on link "ENREGISTRER" at bounding box center [715, 534] width 154 height 44
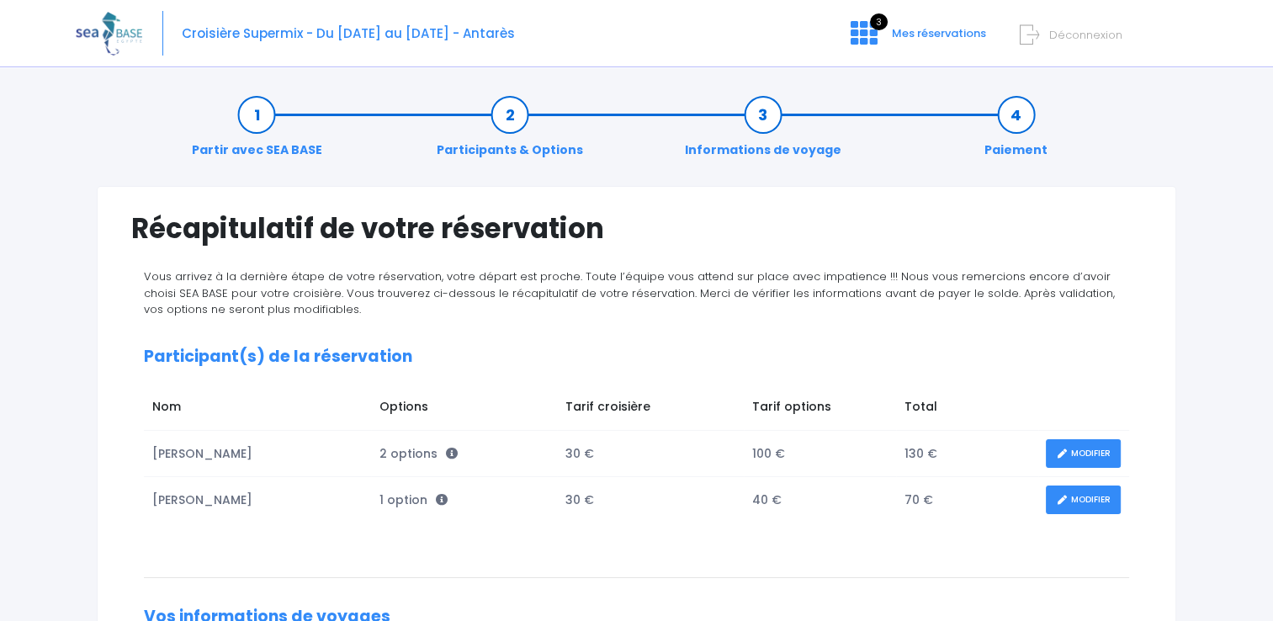
click at [1070, 447] on link "MODIFIER" at bounding box center [1083, 453] width 75 height 29
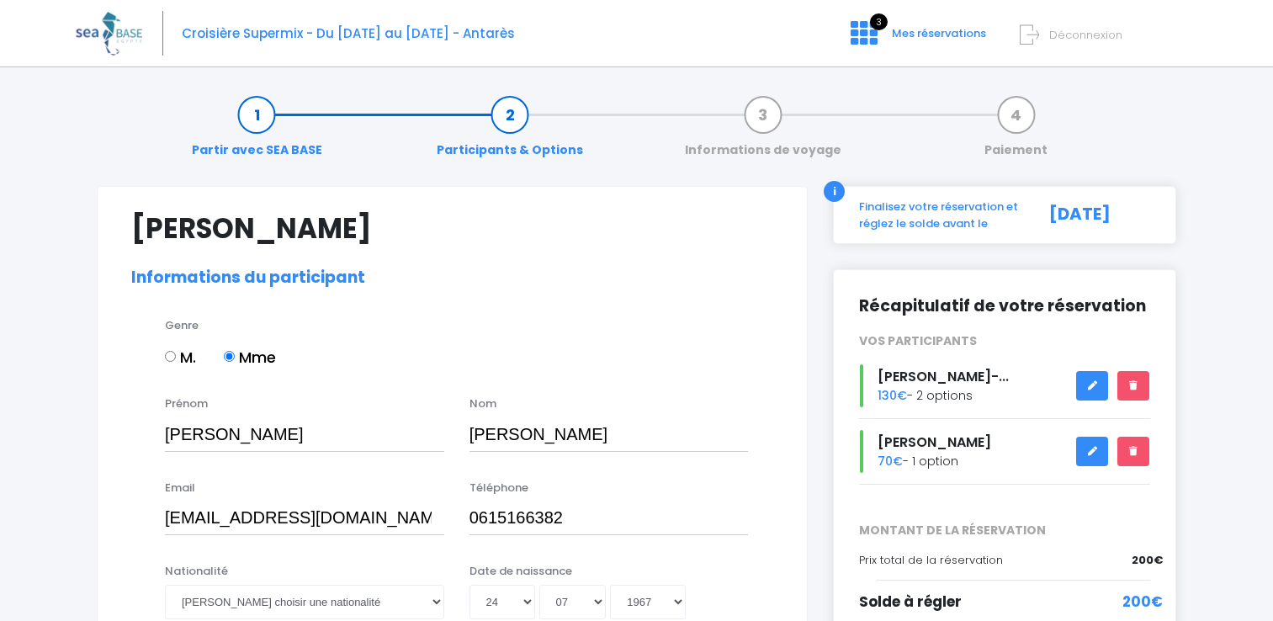
select select "N2"
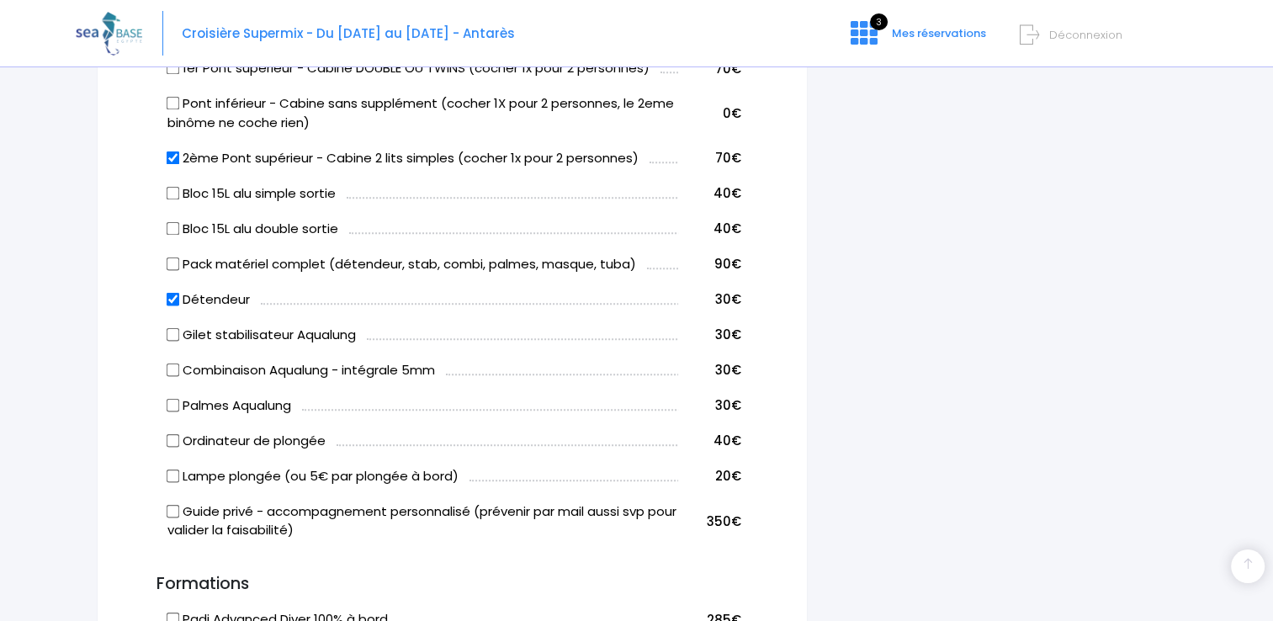
scroll to position [1009, 0]
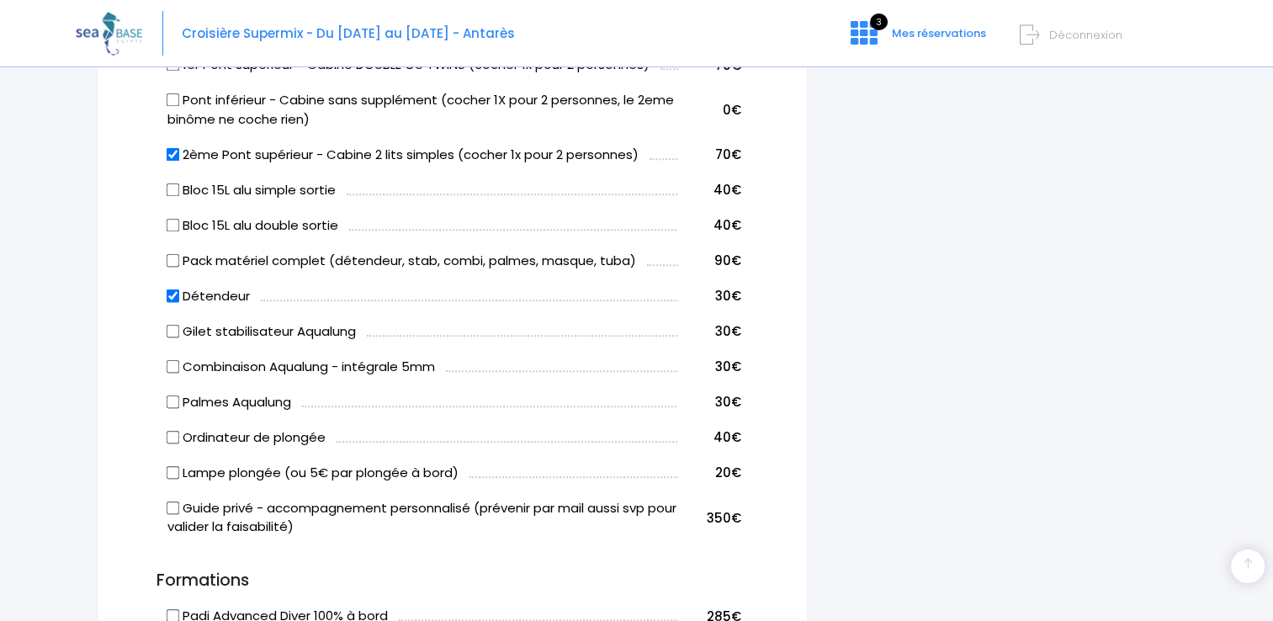
click at [185, 299] on label "Détendeur" at bounding box center [208, 296] width 82 height 19
click at [180, 299] on input "Détendeur" at bounding box center [173, 295] width 13 height 13
checkbox input "false"
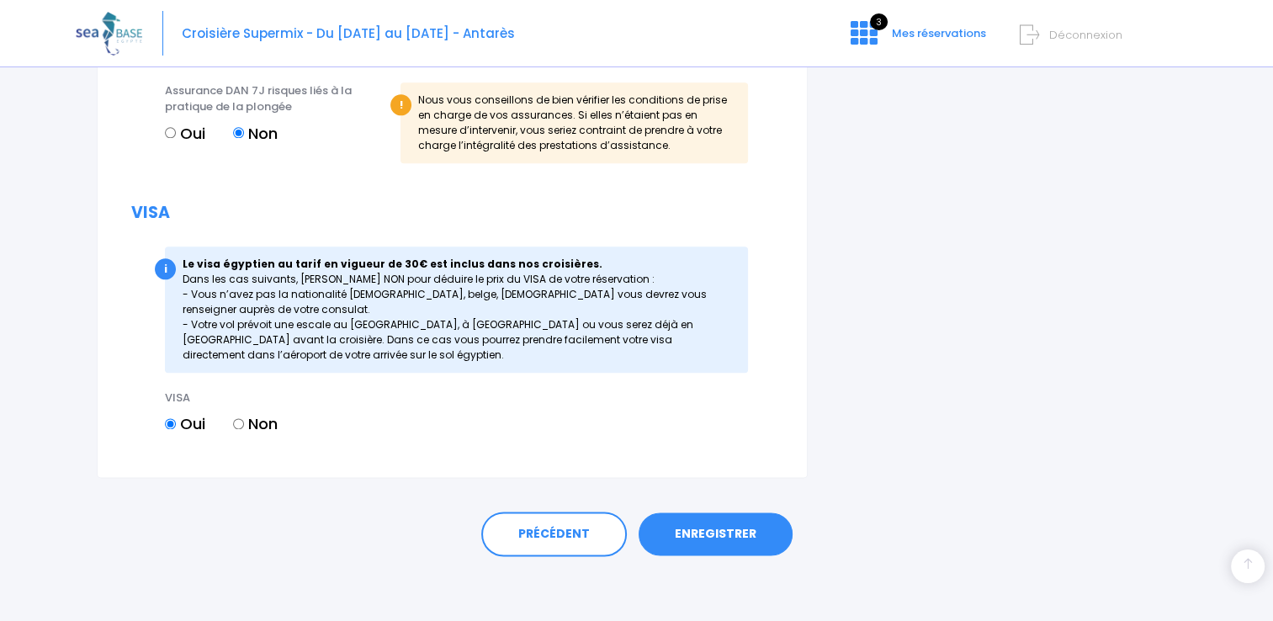
click at [680, 525] on link "ENREGISTRER" at bounding box center [715, 534] width 154 height 44
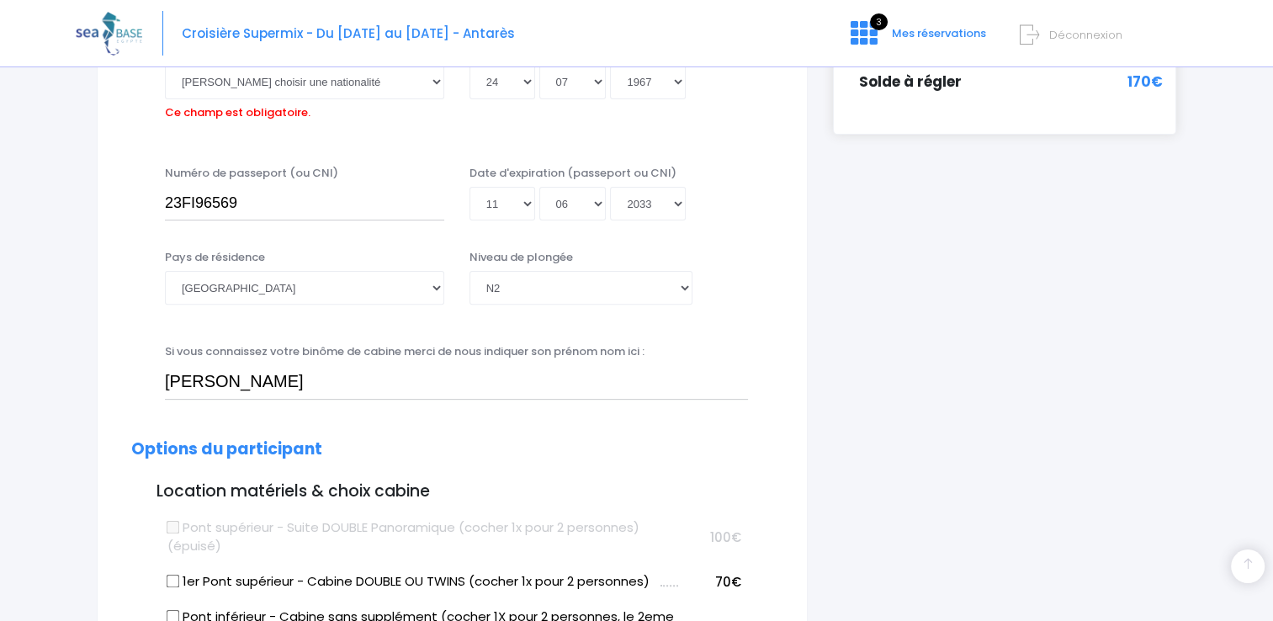
scroll to position [416, 0]
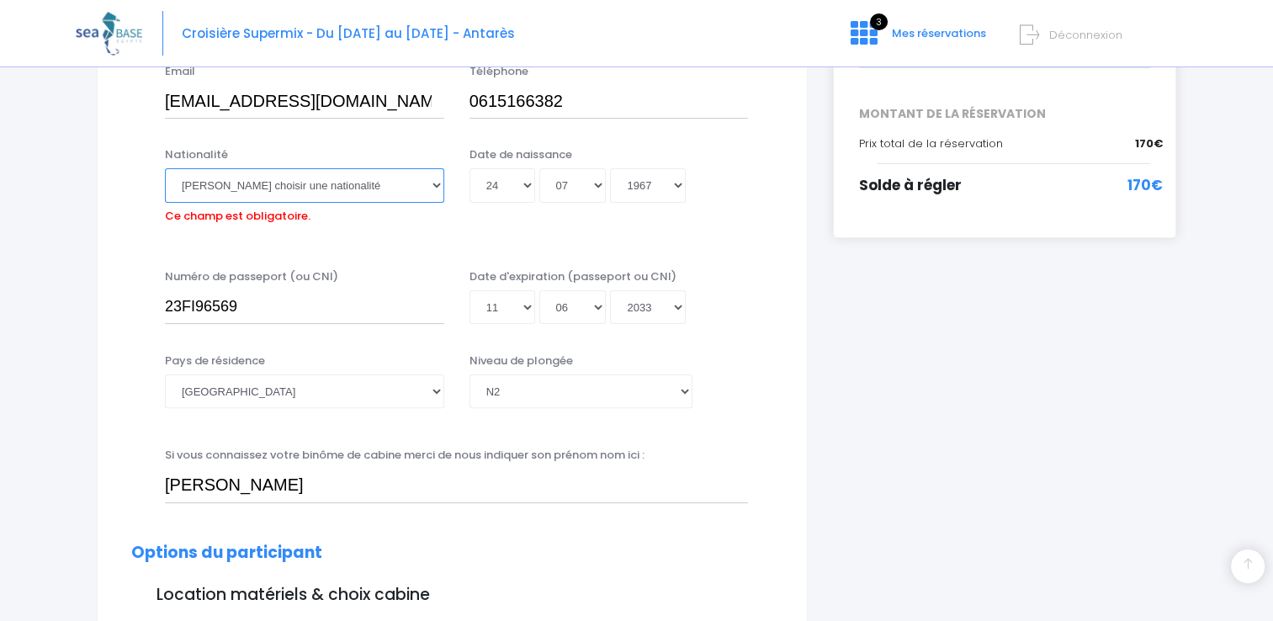
click at [325, 188] on select "Veuillez choisir une nationalité [DEMOGRAPHIC_DATA] Algerienne Allemande [GEOGR…" at bounding box center [304, 185] width 279 height 34
select select "Française"
click at [165, 168] on select "Veuillez choisir une nationalité Afghane Albanaise Algerienne Allemande America…" at bounding box center [304, 185] width 279 height 34
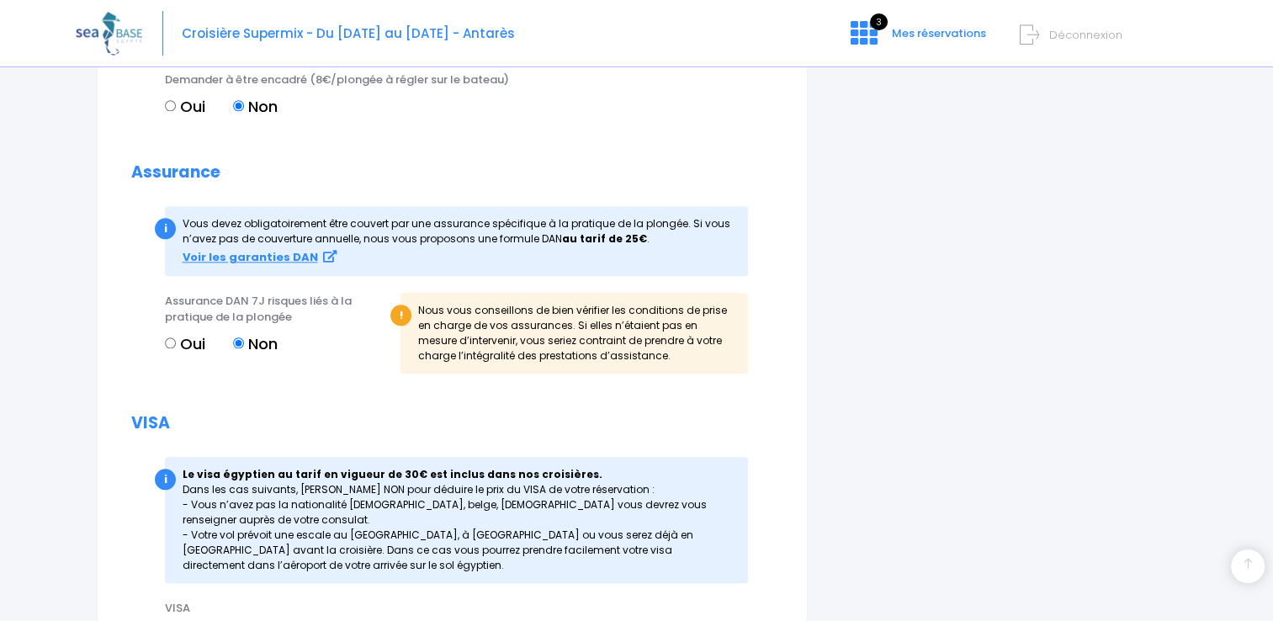
scroll to position [2005, 0]
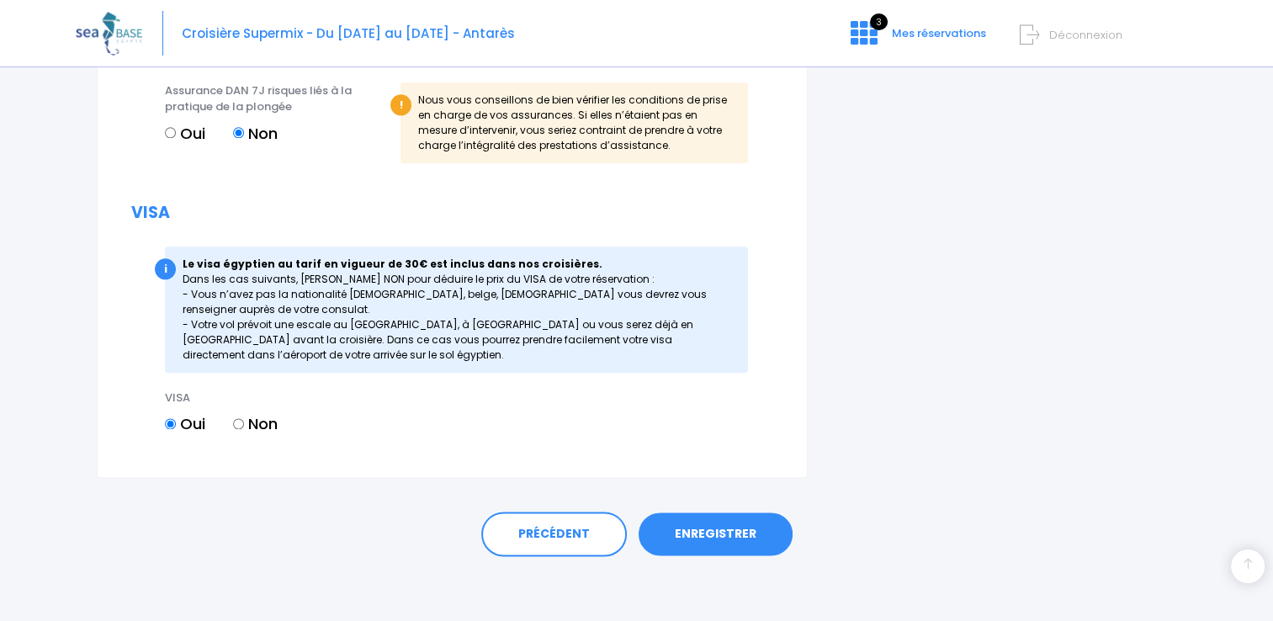
click at [710, 527] on link "ENREGISTRER" at bounding box center [715, 534] width 154 height 44
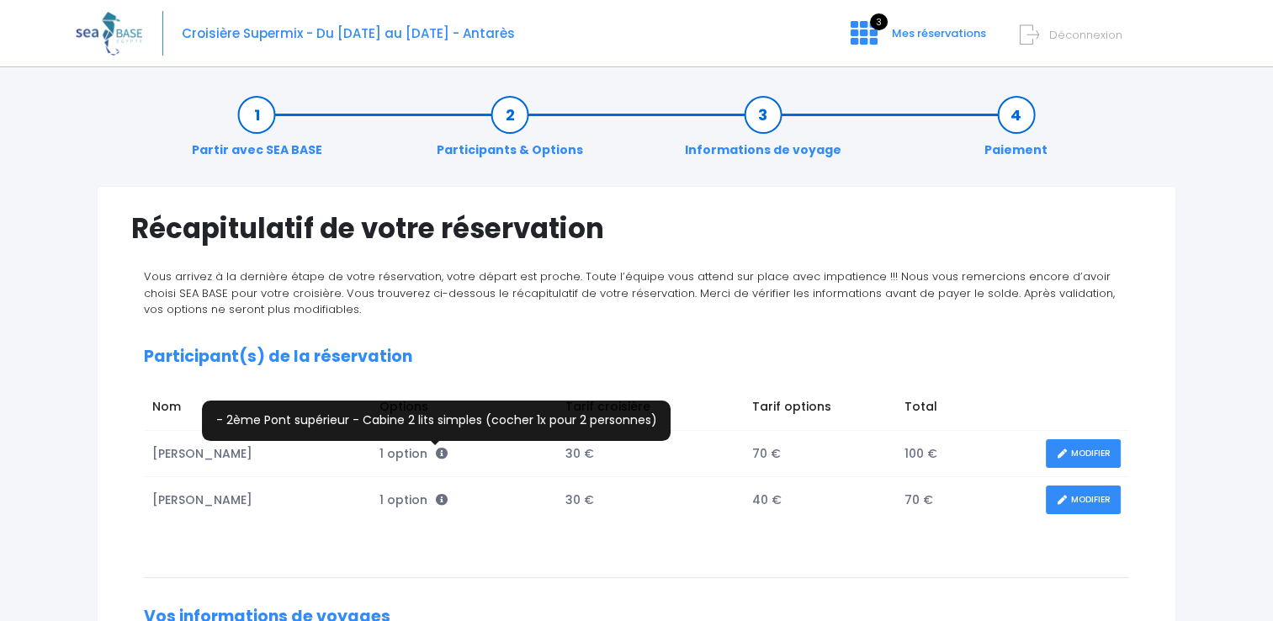
click at [437, 452] on icon at bounding box center [442, 454] width 12 height 12
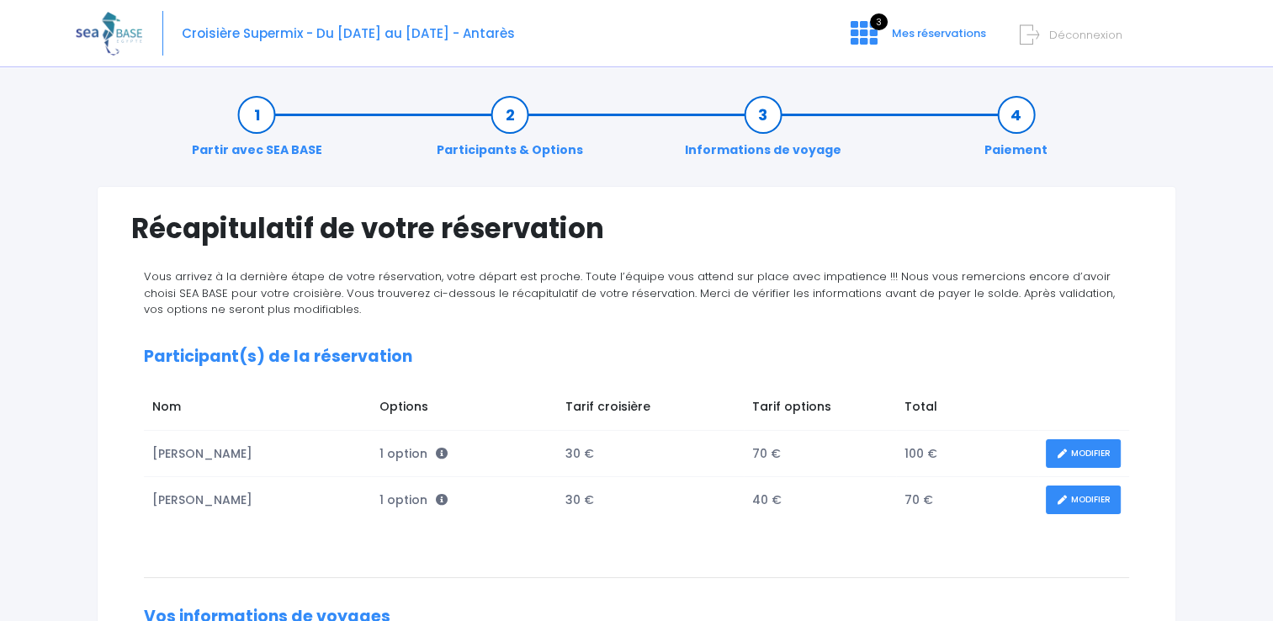
click at [1060, 453] on icon at bounding box center [1062, 453] width 12 height 0
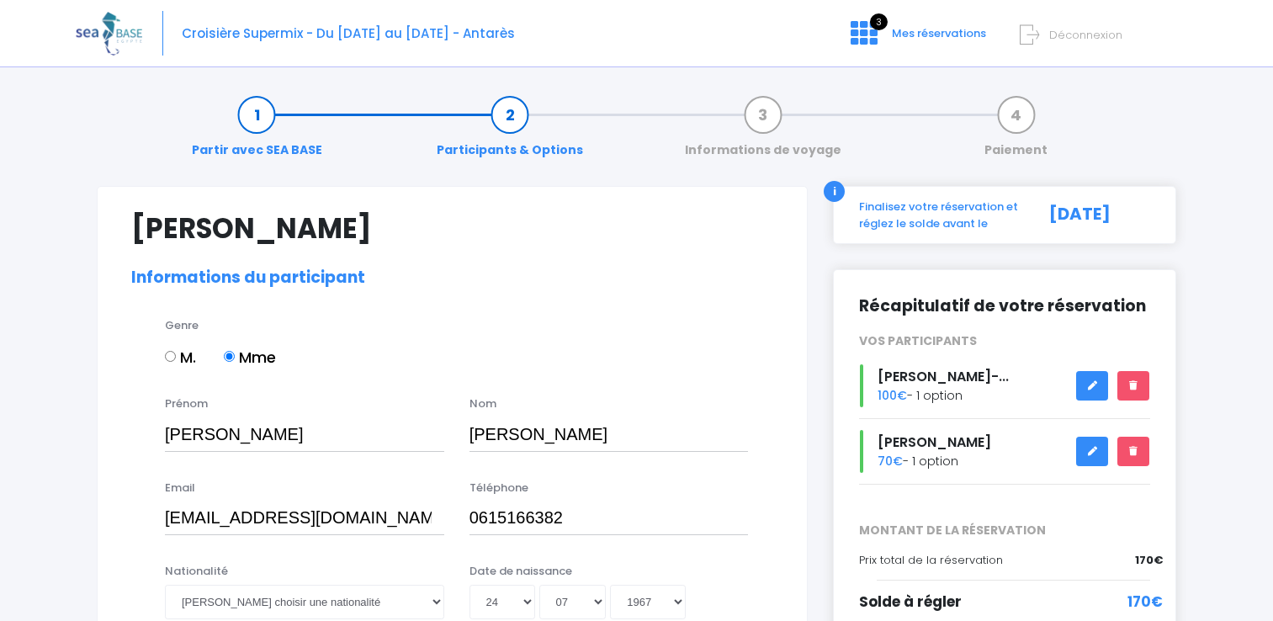
select select "N2"
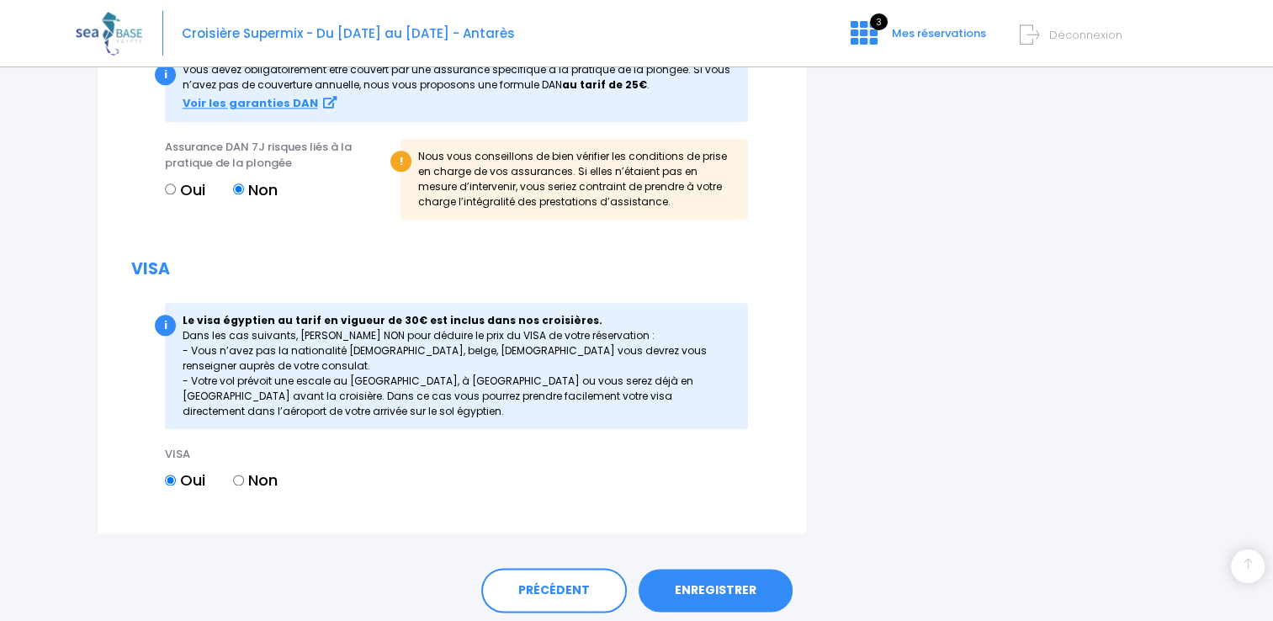
scroll to position [2005, 0]
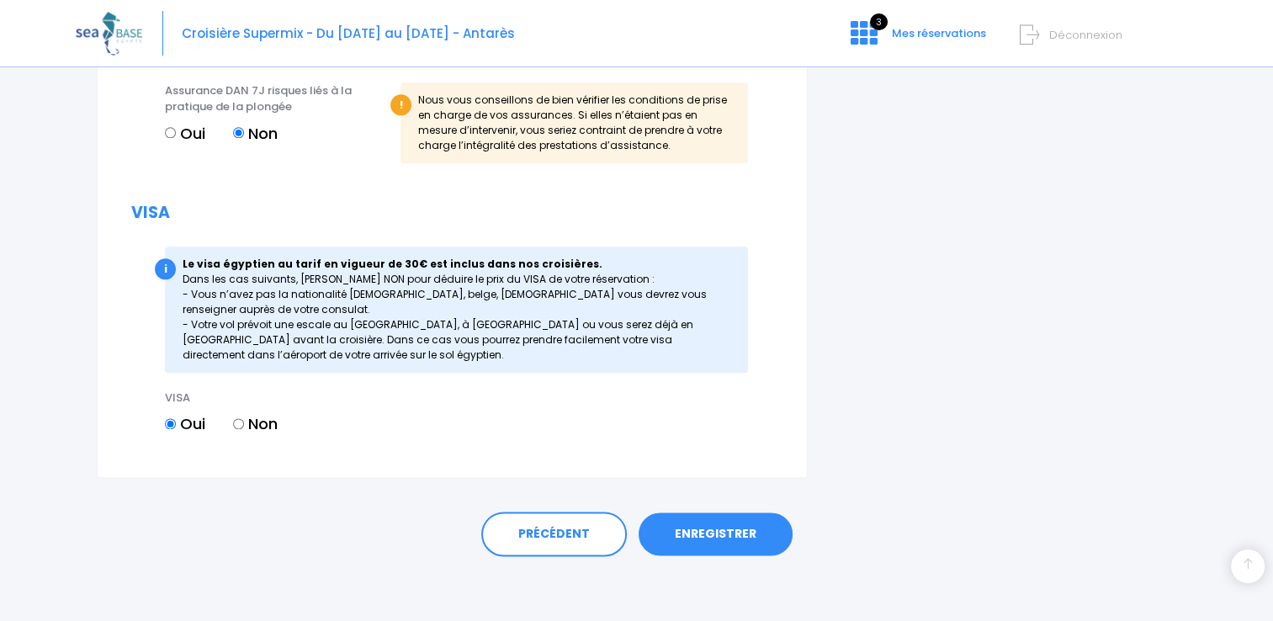
click at [675, 536] on link "ENREGISTRER" at bounding box center [715, 534] width 154 height 44
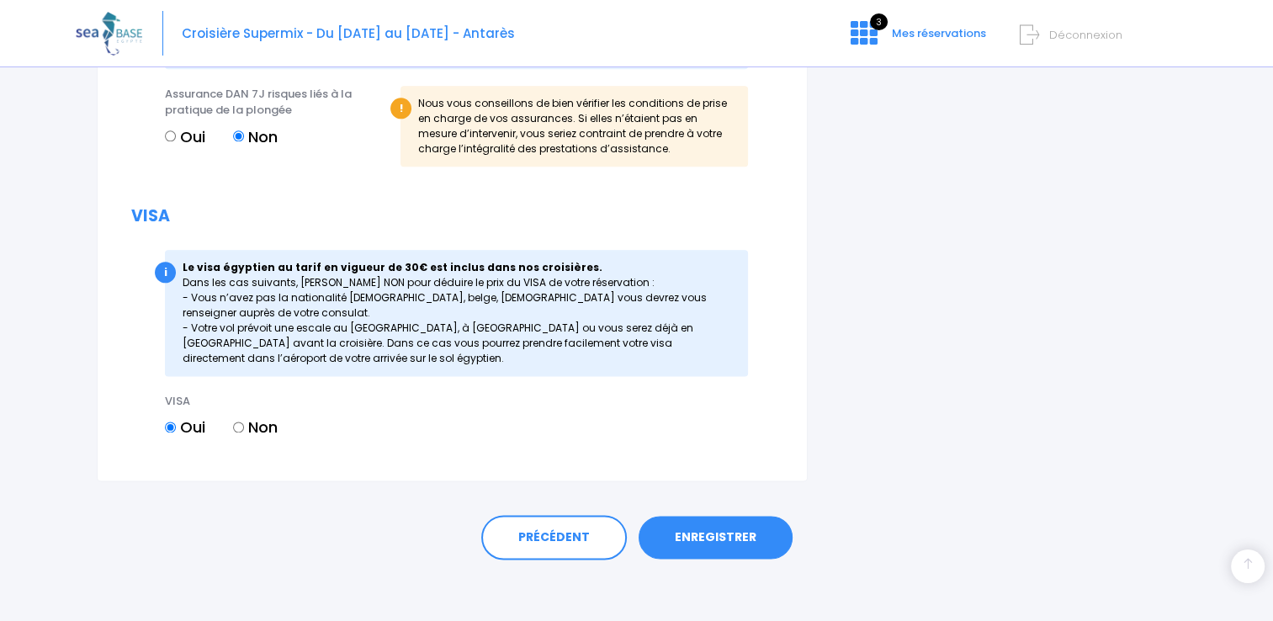
scroll to position [2032, 0]
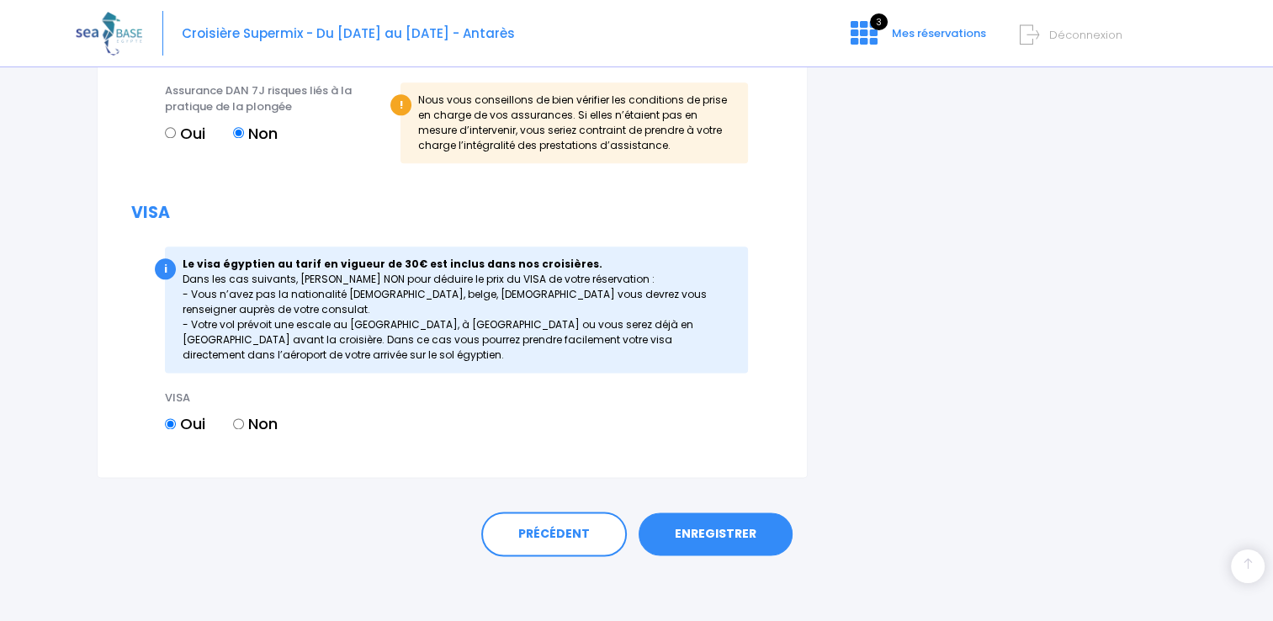
click at [723, 532] on link "ENREGISTRER" at bounding box center [715, 534] width 154 height 44
click at [728, 526] on link "ENREGISTRER" at bounding box center [715, 534] width 154 height 44
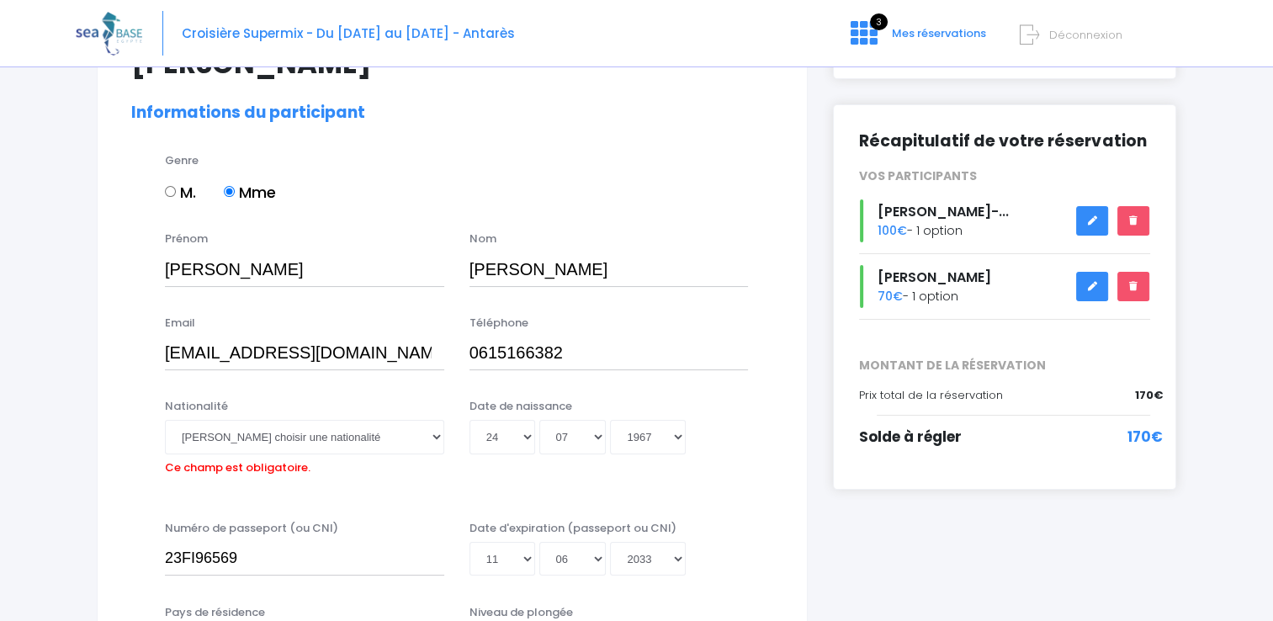
scroll to position [168, 0]
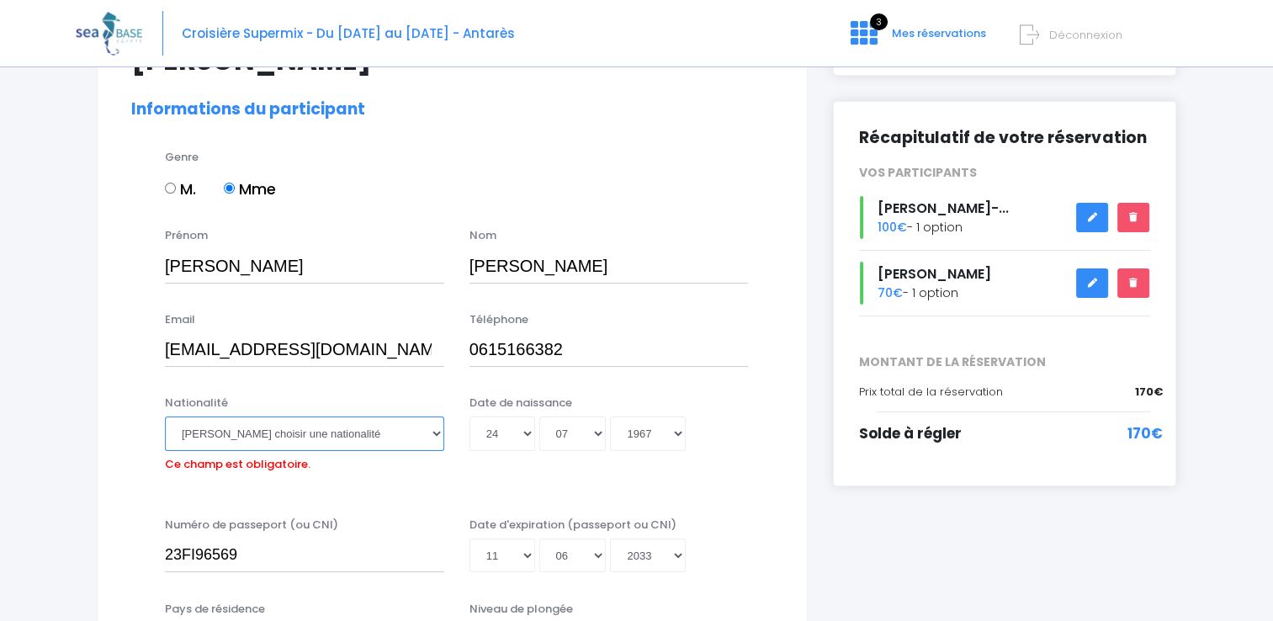
click at [280, 440] on select "Veuillez choisir une nationalité Afghane Albanaise Algerienne Allemande America…" at bounding box center [304, 433] width 279 height 34
select select "Française"
click at [165, 416] on select "Veuillez choisir une nationalité Afghane Albanaise Algerienne Allemande America…" at bounding box center [304, 433] width 279 height 34
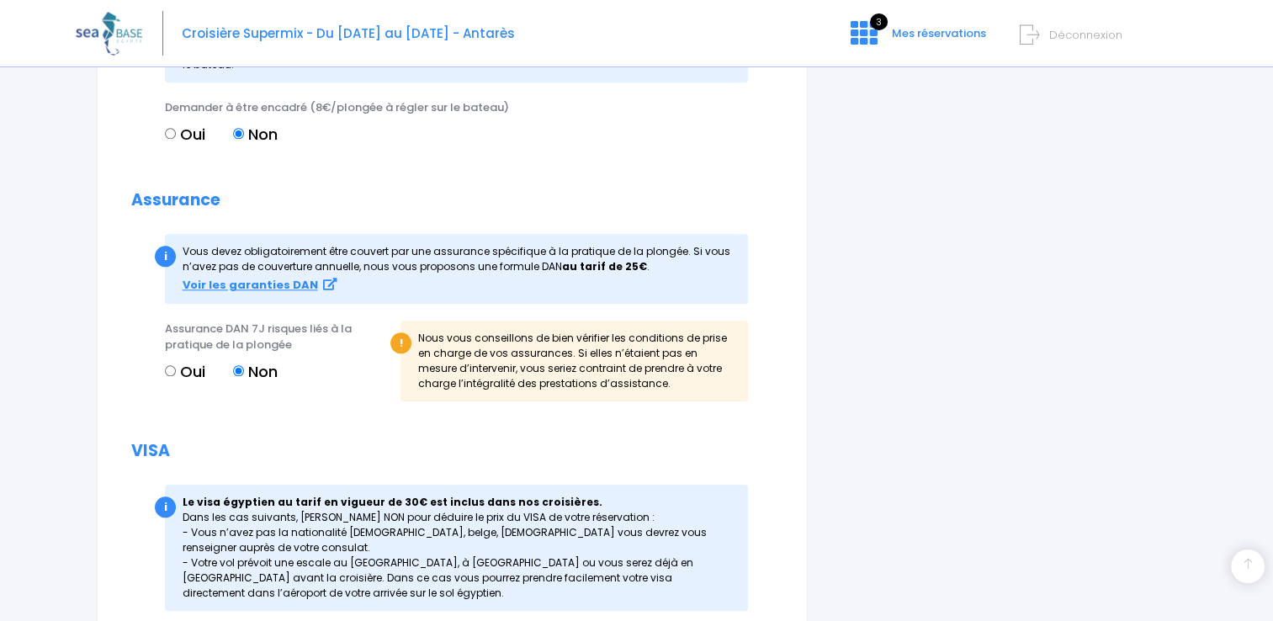
scroll to position [2005, 0]
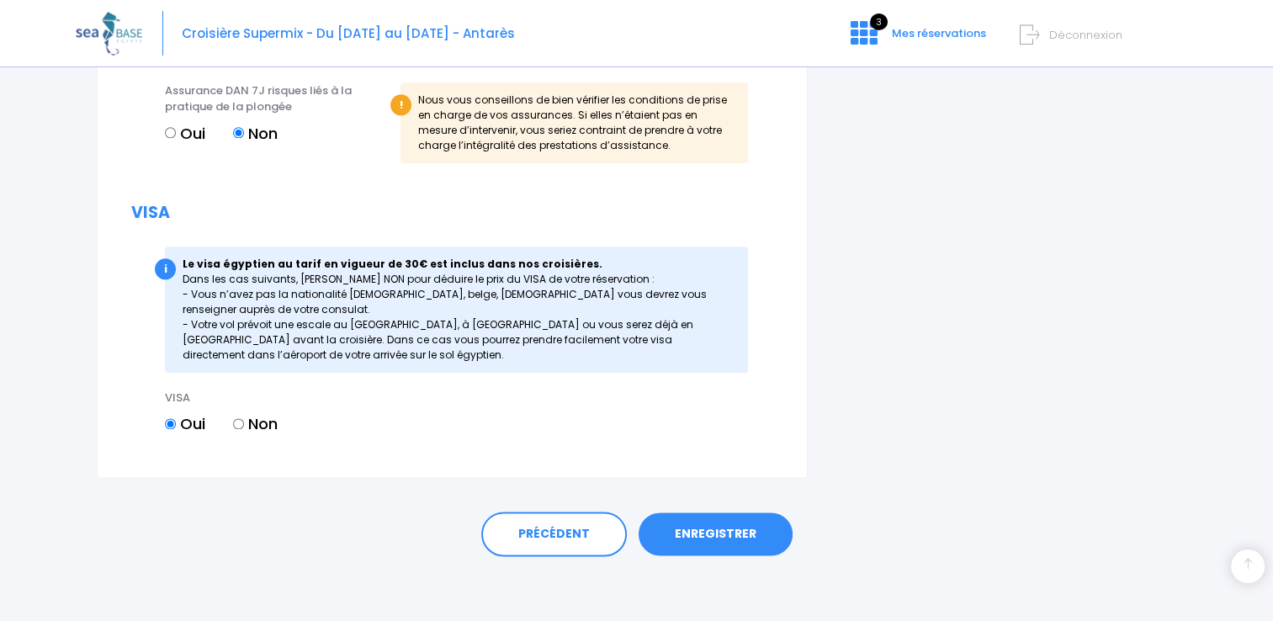
click at [696, 524] on link "ENREGISTRER" at bounding box center [715, 534] width 154 height 44
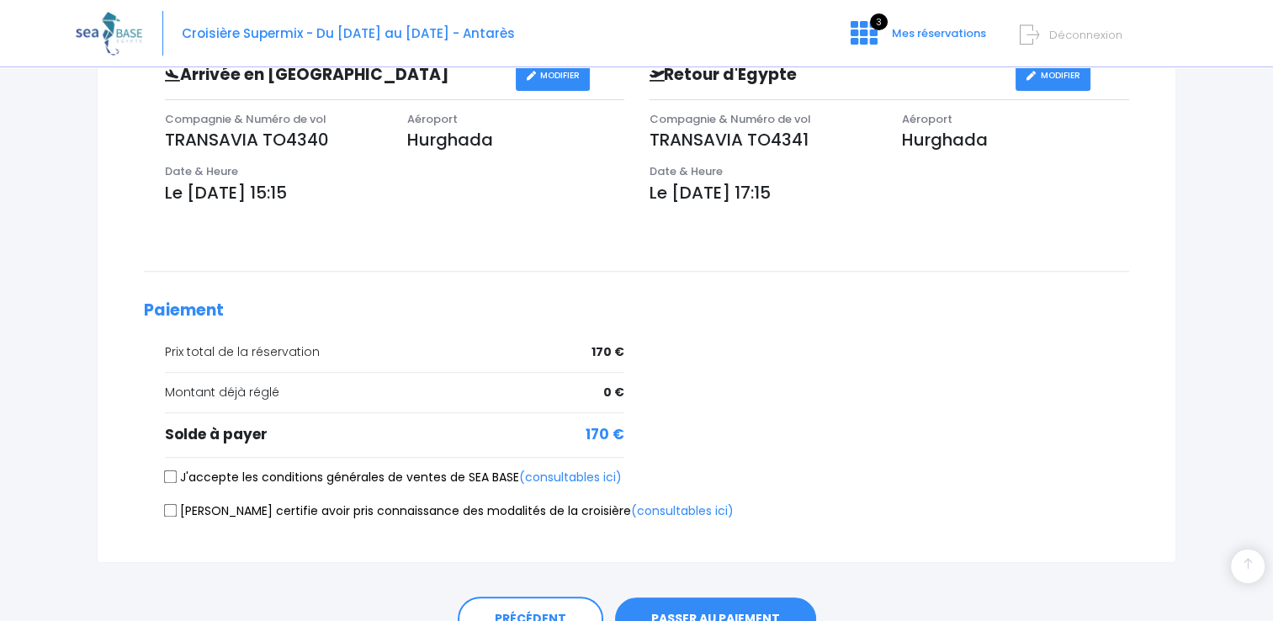
scroll to position [673, 0]
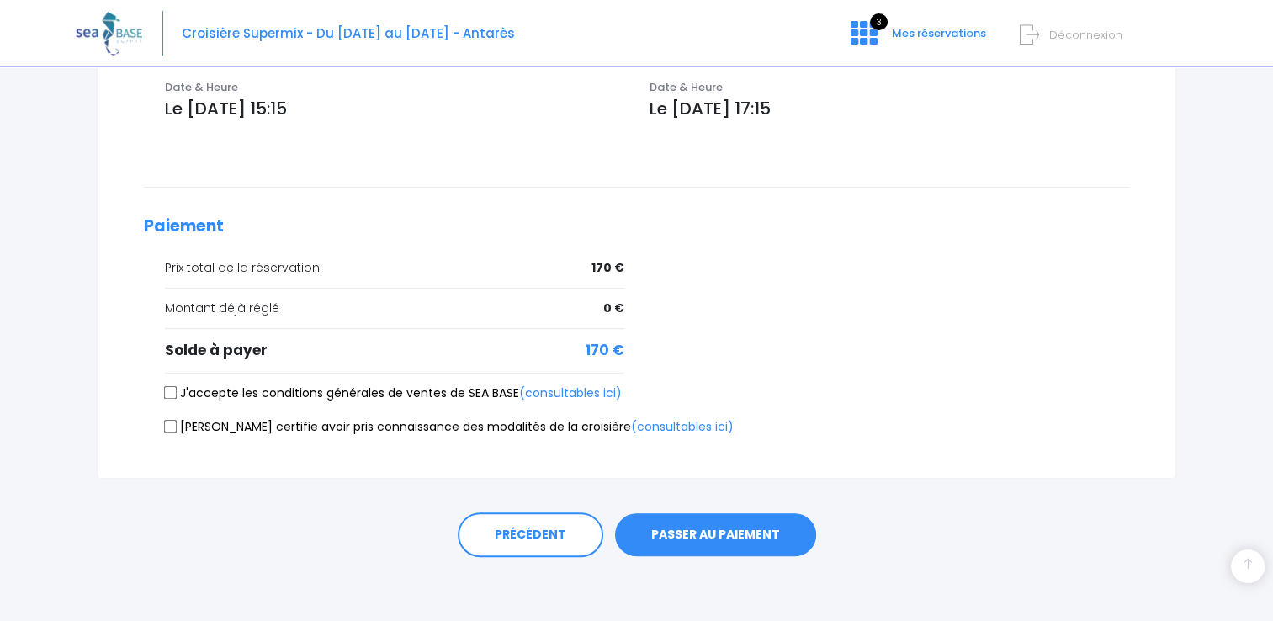
click at [176, 386] on input "J'accepte les conditions générales de ventes de SEA BASE (consultables ici)" at bounding box center [170, 392] width 13 height 13
checkbox input "true"
click at [168, 420] on input "[PERSON_NAME] certifie avoir pris connaissance des modalités de la croisière (c…" at bounding box center [170, 426] width 13 height 13
checkbox input "true"
click at [709, 530] on button "PASSER AU PAIEMENT" at bounding box center [715, 535] width 201 height 44
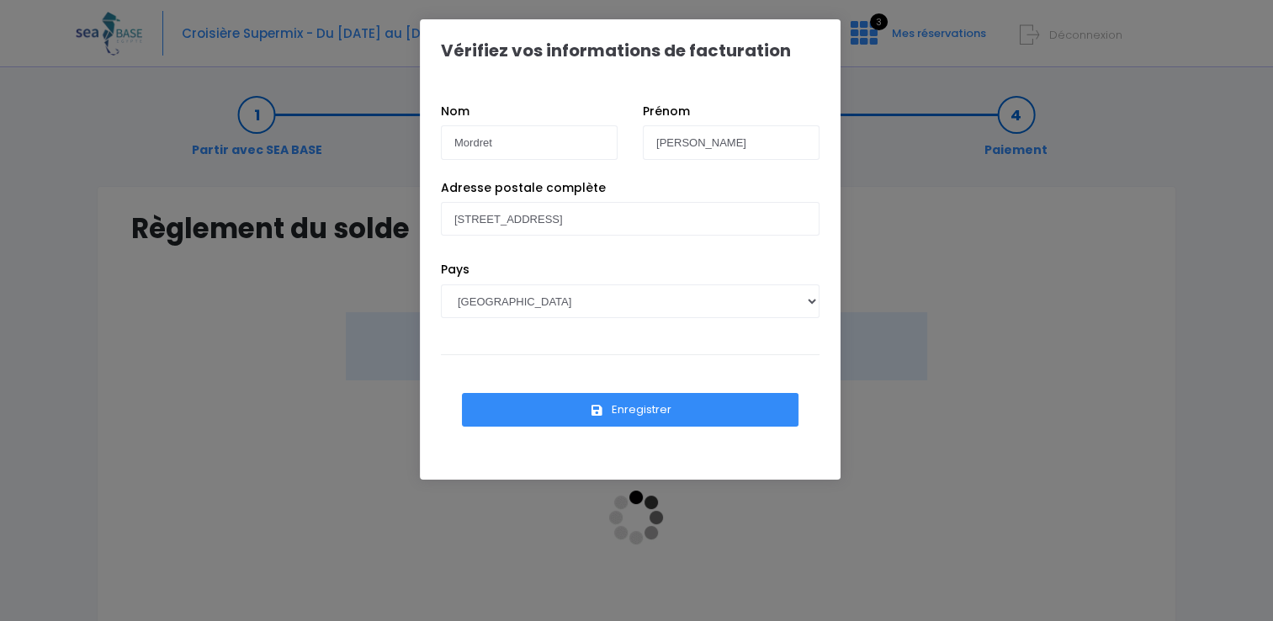
click at [646, 412] on button "Enregistrer" at bounding box center [630, 410] width 336 height 34
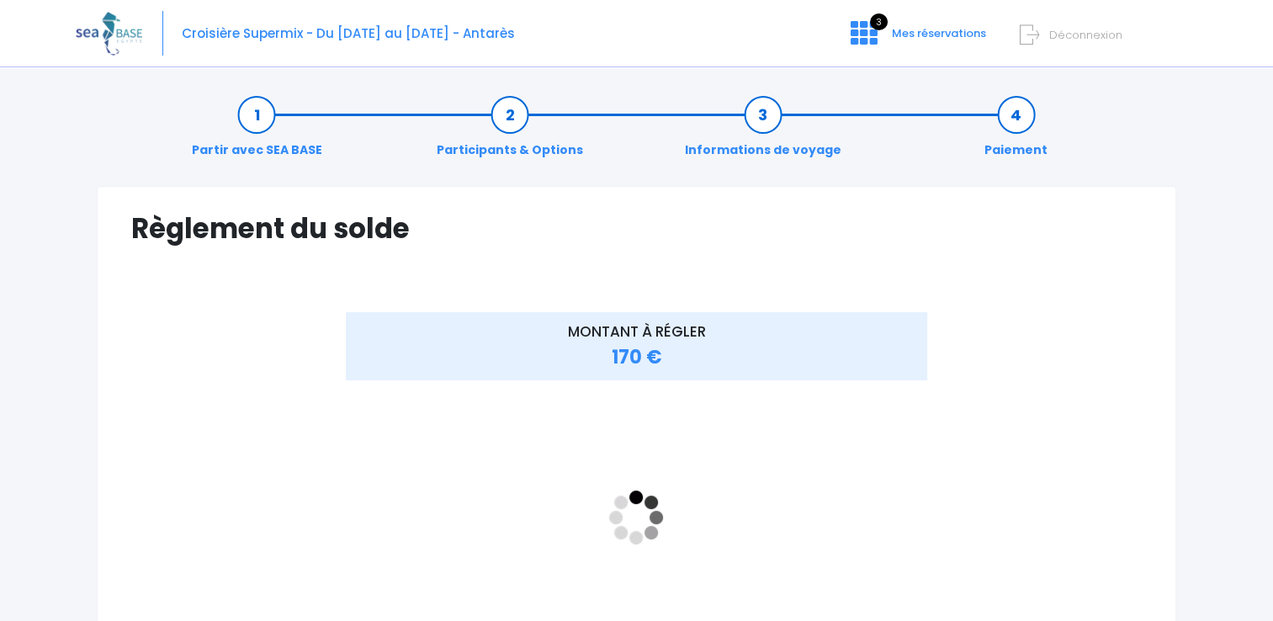
click at [1007, 457] on div "MONTANT À RÉGLER 170 €" at bounding box center [636, 531] width 1010 height 438
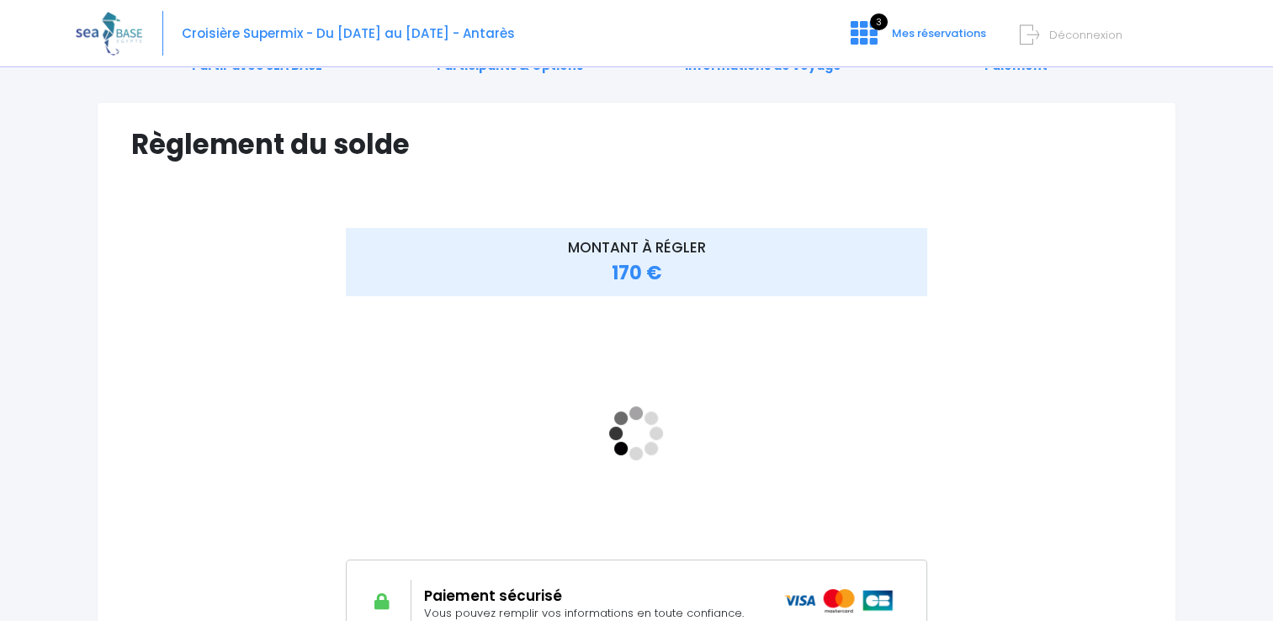
click at [164, 396] on div at bounding box center [215, 434] width 168 height 413
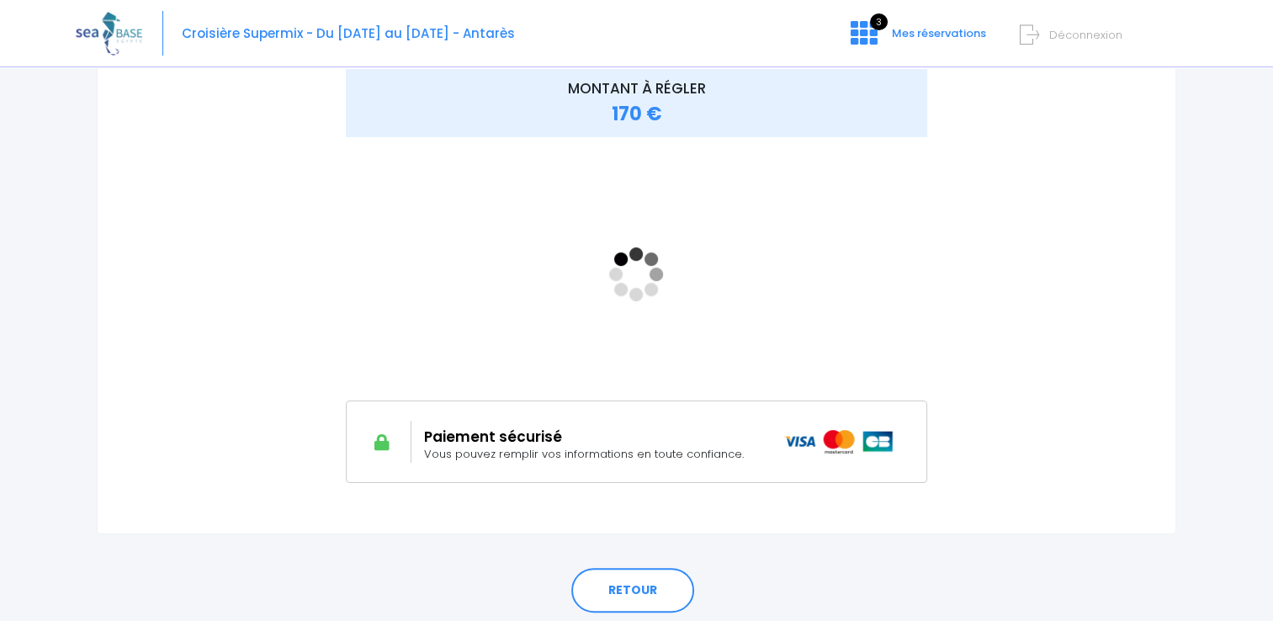
scroll to position [252, 0]
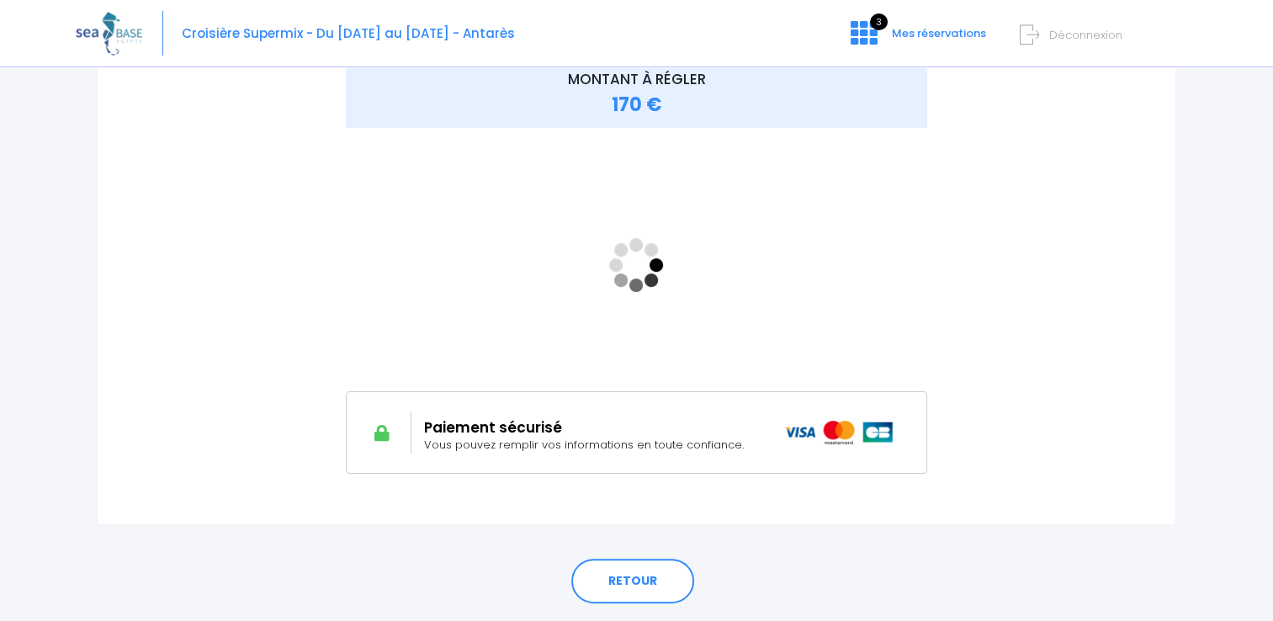
drag, startPoint x: 200, startPoint y: 156, endPoint x: 321, endPoint y: 200, distance: 128.8
click at [202, 157] on div at bounding box center [215, 266] width 168 height 413
click at [956, 316] on div "MONTANT À RÉGLER 170 €" at bounding box center [636, 266] width 674 height 413
click at [939, 321] on div "MONTANT À RÉGLER 170 €" at bounding box center [636, 266] width 674 height 413
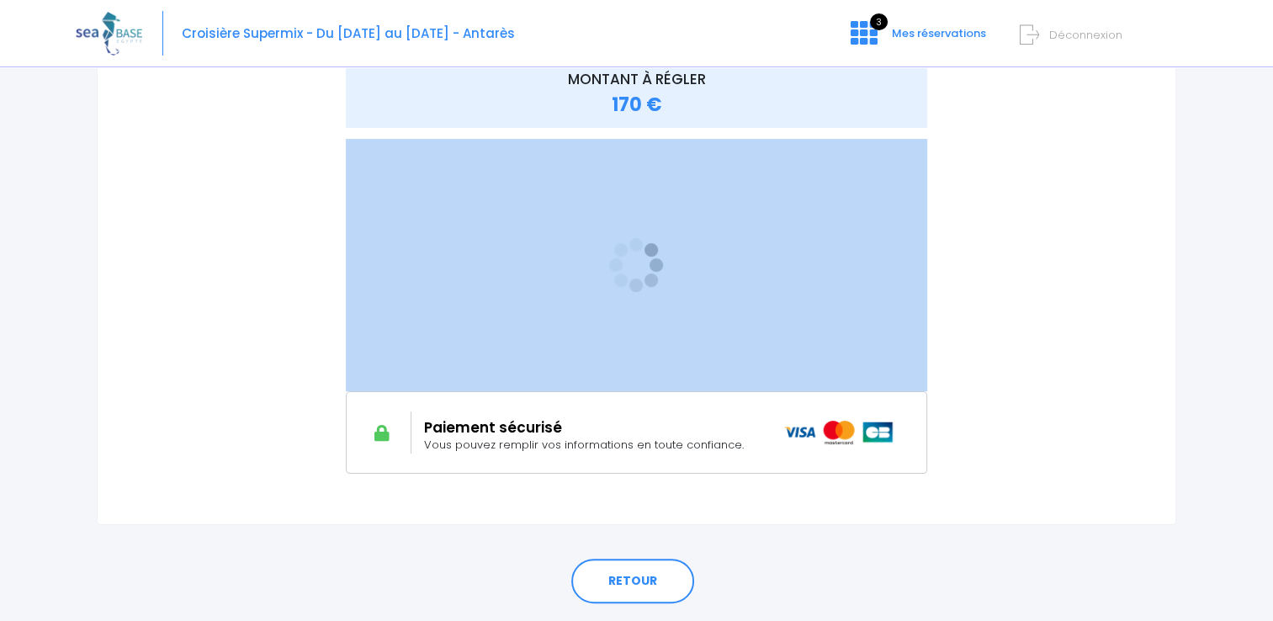
click at [933, 321] on div "MONTANT À RÉGLER 170 €" at bounding box center [636, 266] width 674 height 413
click at [1040, 199] on div "MONTANT À RÉGLER 170 €" at bounding box center [636, 279] width 1010 height 438
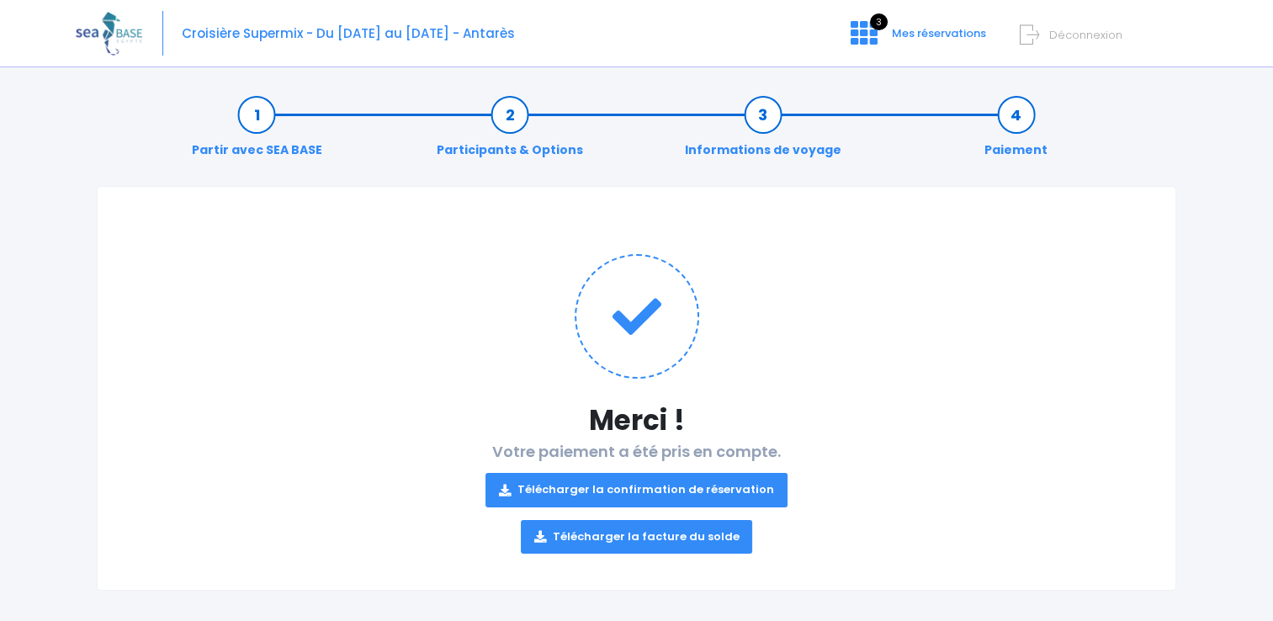
click at [596, 483] on link "Télécharger la confirmation de réservation" at bounding box center [636, 490] width 302 height 34
click at [606, 535] on link "Télécharger la facture du solde" at bounding box center [637, 537] width 232 height 34
click at [1107, 400] on div "Merci ! Votre paiement a été pris en compte. Télécharger la confirmation de rés…" at bounding box center [636, 388] width 1079 height 405
click at [876, 25] on span "3" at bounding box center [879, 21] width 18 height 17
